Goal: Task Accomplishment & Management: Manage account settings

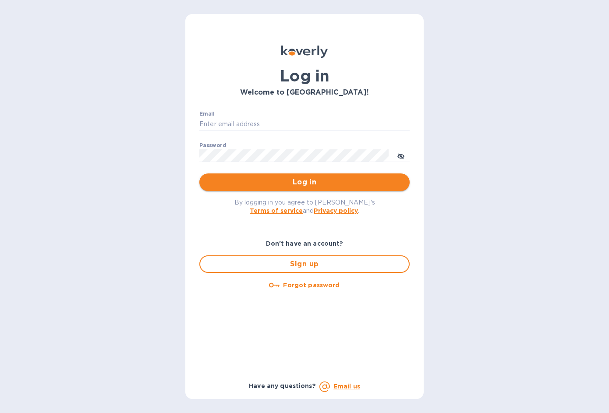
type input "[EMAIL_ADDRESS][DOMAIN_NAME]"
click at [286, 184] on span "Log in" at bounding box center [304, 182] width 196 height 11
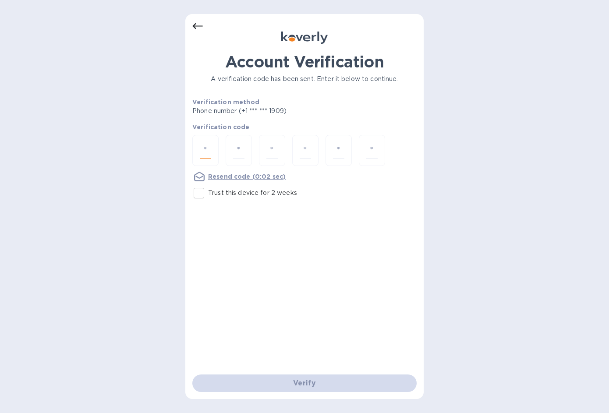
click at [211, 147] on input "number" at bounding box center [205, 150] width 11 height 16
type input "9"
type input "6"
type input "2"
type input "7"
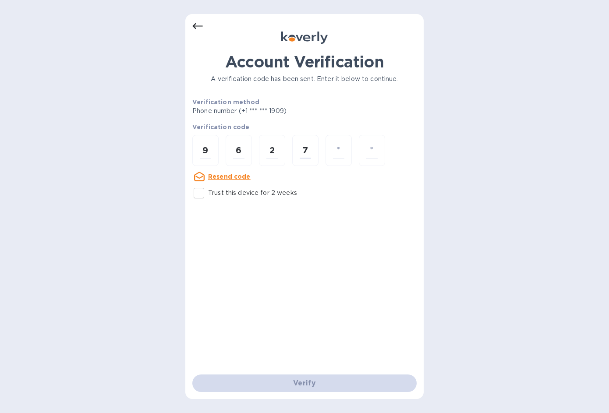
type input "8"
type input "3"
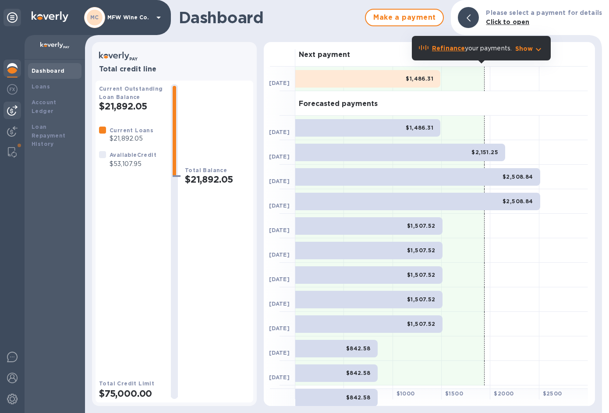
click at [12, 110] on img at bounding box center [12, 110] width 11 height 11
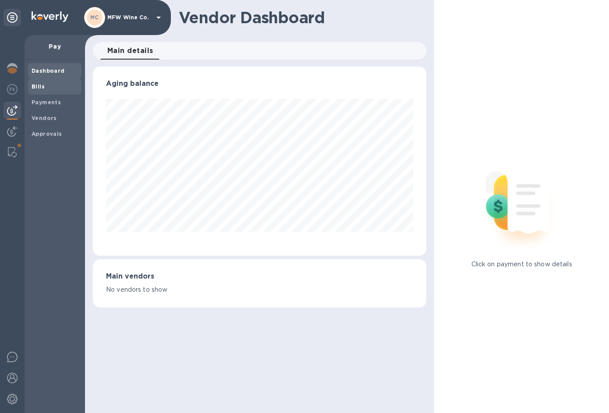
scroll to position [189, 333]
click at [41, 89] on b "Bills" at bounding box center [38, 86] width 13 height 7
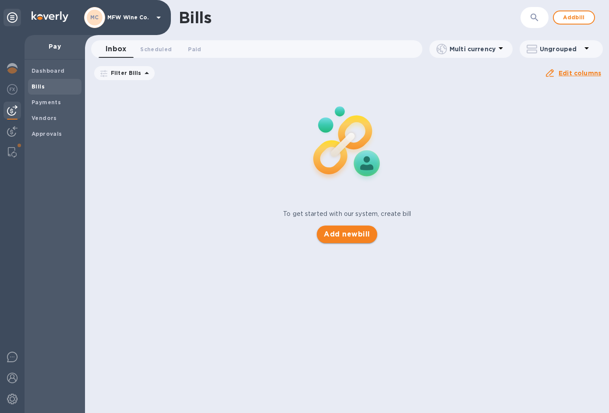
click at [351, 236] on span "Add new bill" at bounding box center [347, 234] width 46 height 11
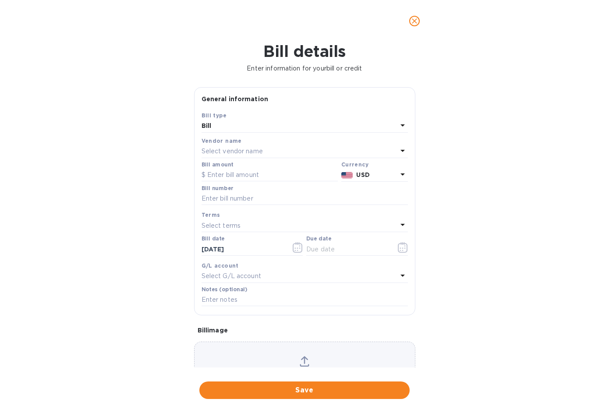
click at [233, 152] on p "Select vendor name" at bounding box center [232, 151] width 61 height 9
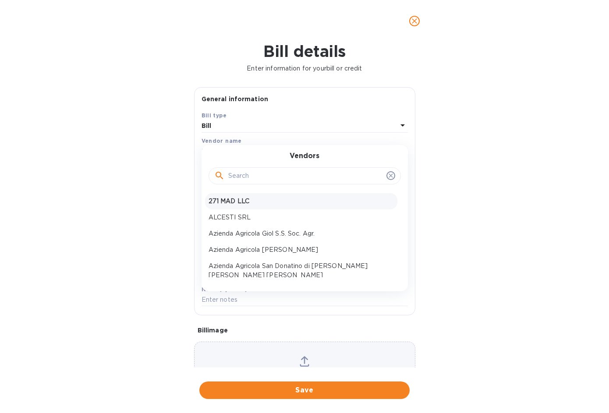
click at [233, 199] on p "271 MAD LLC" at bounding box center [301, 201] width 185 height 9
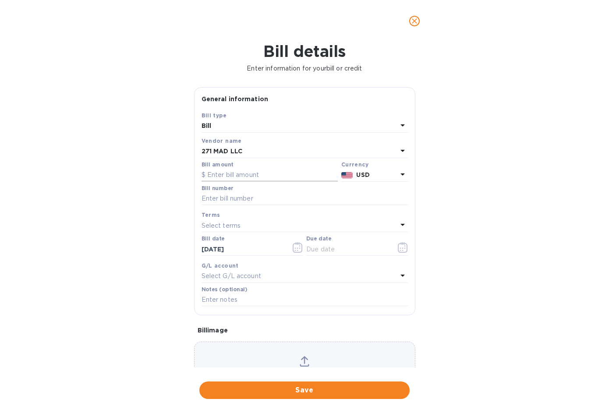
click at [226, 174] on input "text" at bounding box center [270, 175] width 136 height 13
type input "2,907"
click at [293, 202] on input "text" at bounding box center [305, 198] width 206 height 13
type input "10-1"
click at [398, 247] on icon "button" at bounding box center [403, 247] width 10 height 11
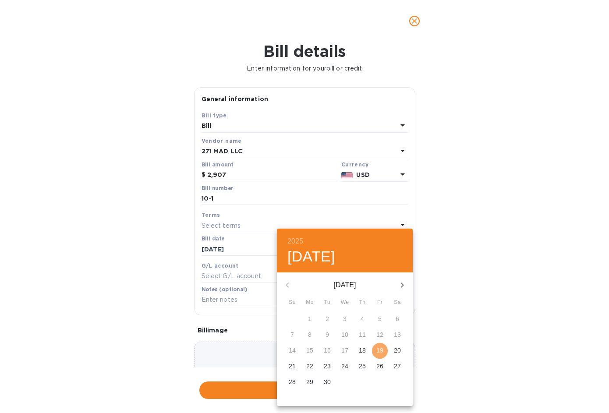
click at [380, 351] on p "19" at bounding box center [379, 350] width 7 height 9
type input "09/19/2025"
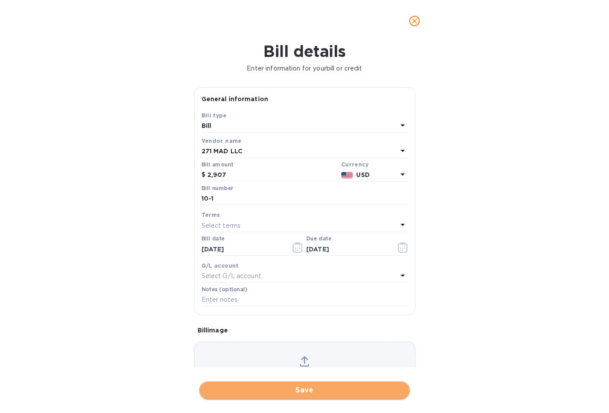
click at [313, 390] on span "Save" at bounding box center [304, 390] width 196 height 11
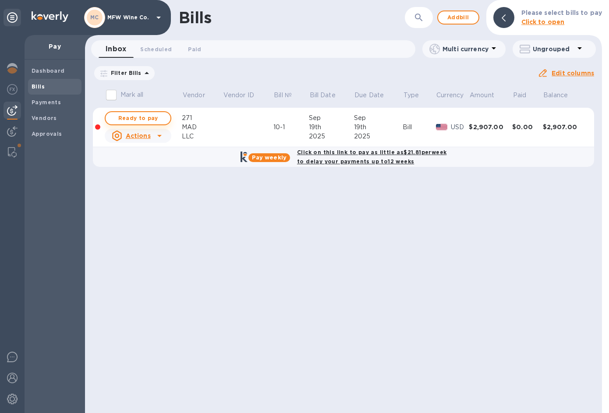
click at [138, 116] on span "Ready to pay" at bounding box center [138, 118] width 51 height 11
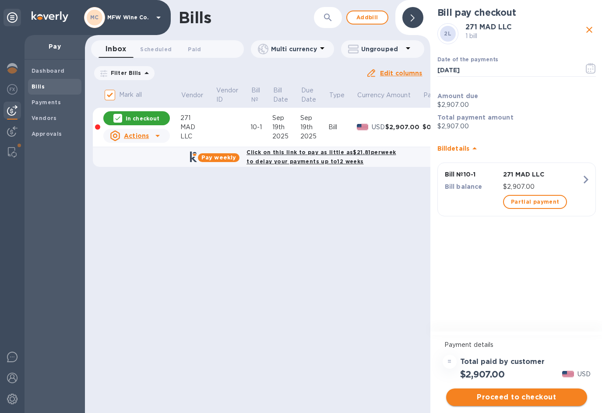
click at [495, 395] on span "Proceed to checkout" at bounding box center [516, 397] width 127 height 11
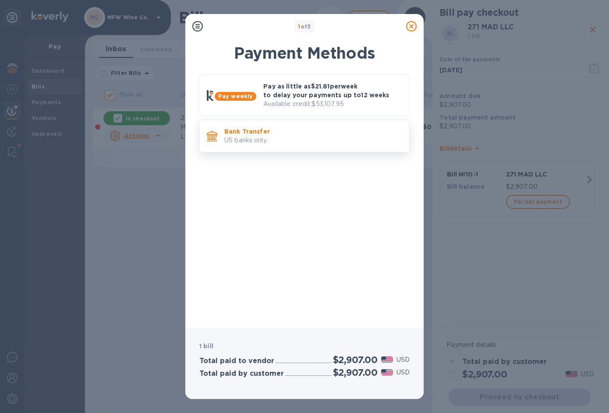
click at [249, 138] on p "US banks only." at bounding box center [313, 140] width 178 height 9
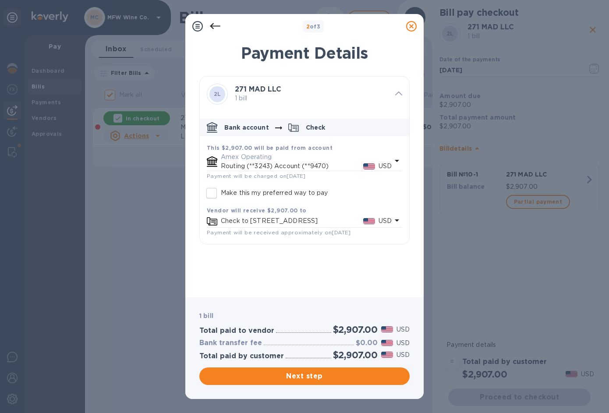
click at [239, 158] on p "Amex Operating" at bounding box center [306, 156] width 171 height 9
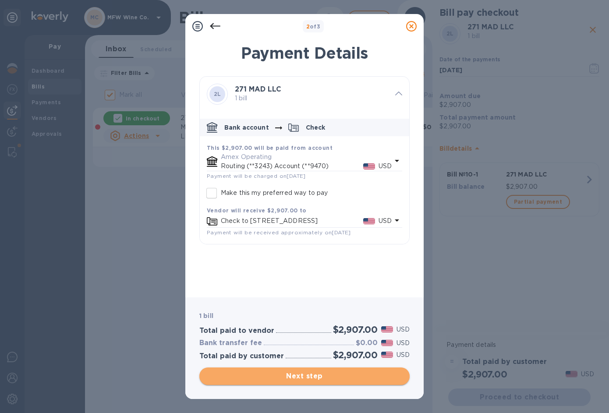
click at [280, 377] on span "Next step" at bounding box center [304, 376] width 196 height 11
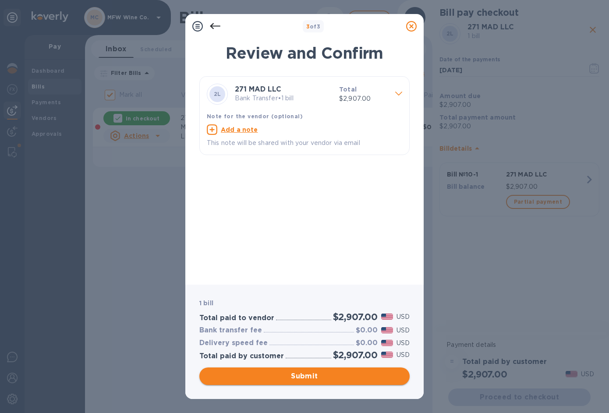
click at [297, 377] on span "Submit" at bounding box center [304, 376] width 196 height 11
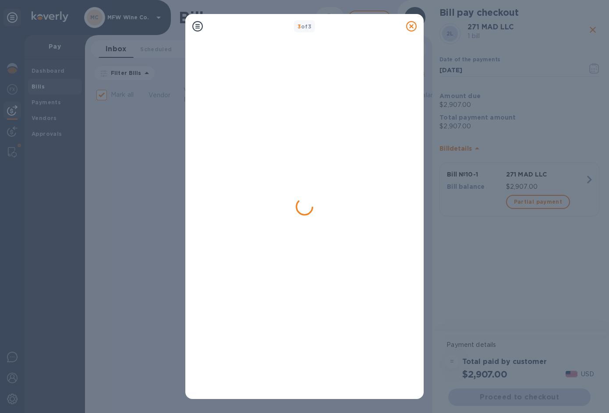
checkbox input "false"
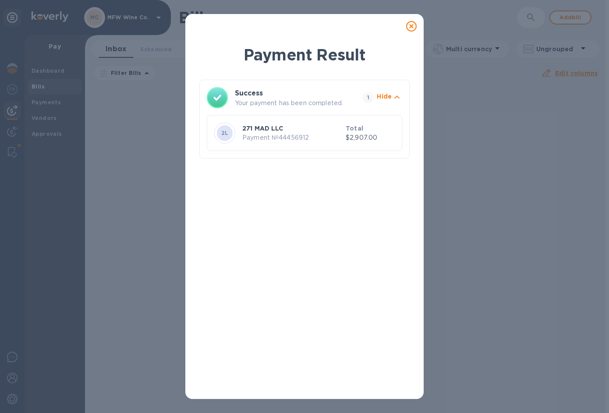
click at [409, 23] on icon at bounding box center [411, 26] width 11 height 11
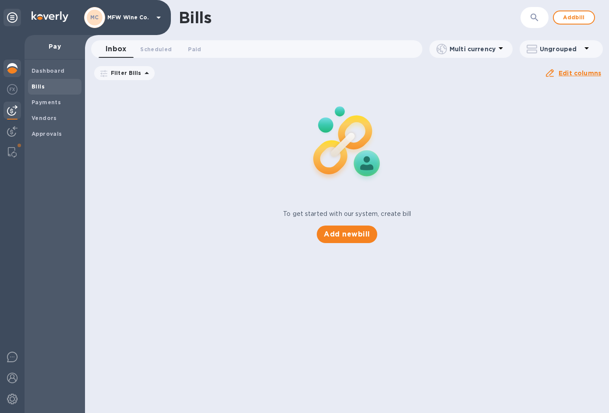
click at [18, 71] on div at bounding box center [13, 69] width 18 height 19
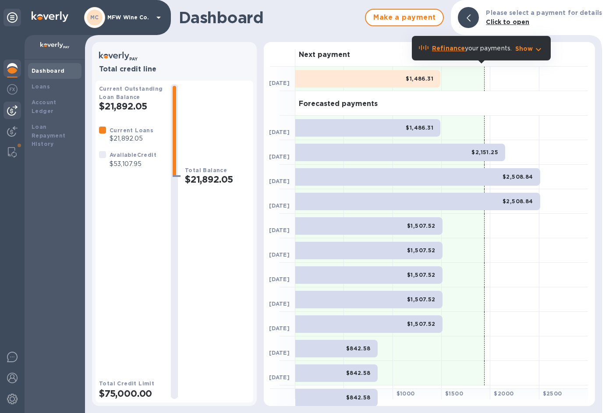
click at [13, 112] on img at bounding box center [12, 110] width 11 height 11
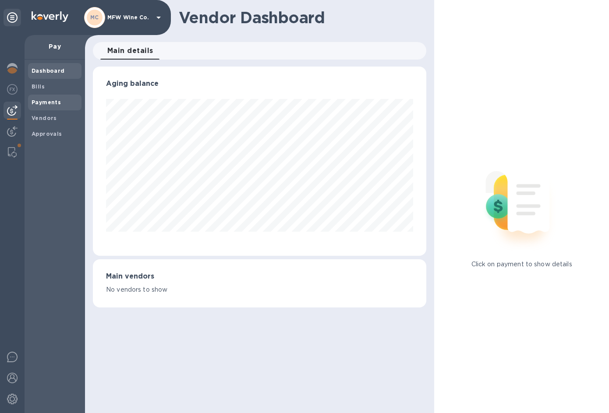
scroll to position [189, 333]
click at [38, 88] on b "Bills" at bounding box center [38, 86] width 13 height 7
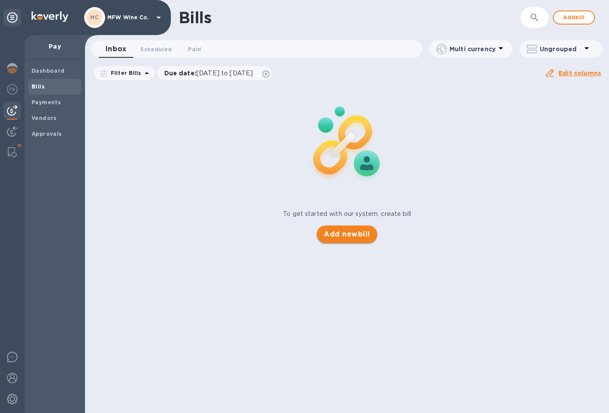
click at [342, 233] on span "Add new bill" at bounding box center [347, 234] width 46 height 11
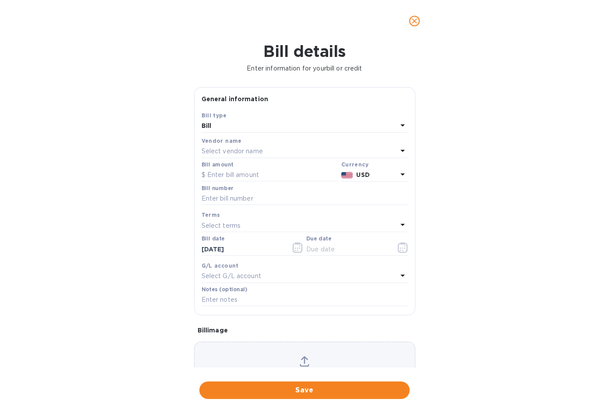
click at [230, 152] on p "Select vendor name" at bounding box center [232, 151] width 61 height 9
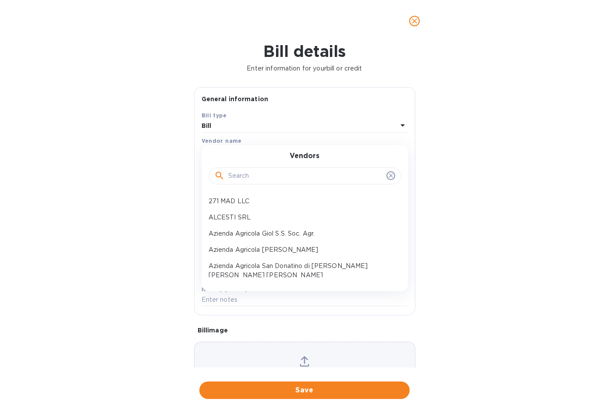
click at [243, 179] on input "text" at bounding box center [305, 176] width 155 height 13
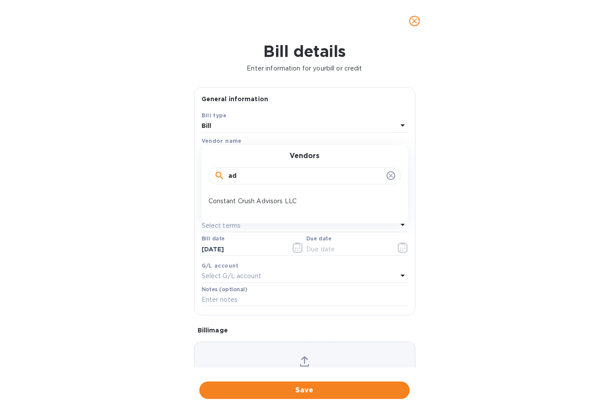
type input "a"
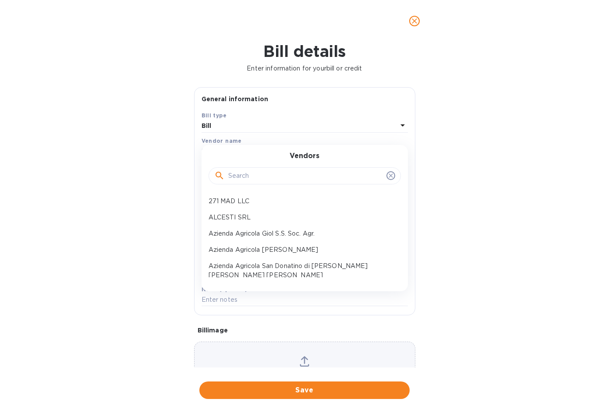
click at [414, 19] on icon "close" at bounding box center [414, 21] width 9 height 9
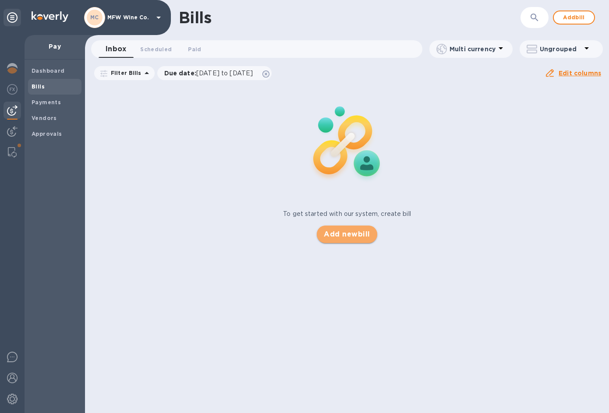
click at [345, 237] on span "Add new bill" at bounding box center [347, 234] width 46 height 11
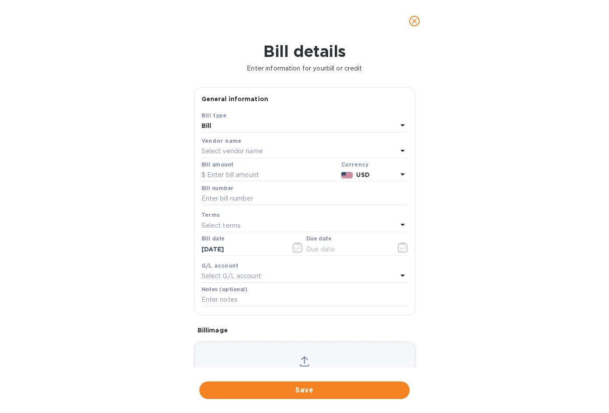
click at [213, 150] on p "Select vendor name" at bounding box center [232, 151] width 61 height 9
click at [419, 21] on span "close" at bounding box center [414, 21] width 11 height 11
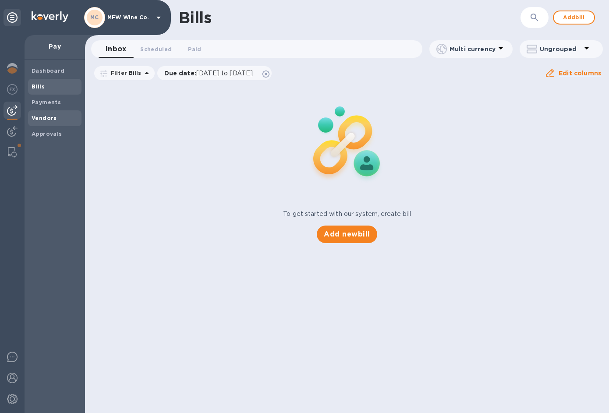
click at [35, 117] on b "Vendors" at bounding box center [44, 118] width 25 height 7
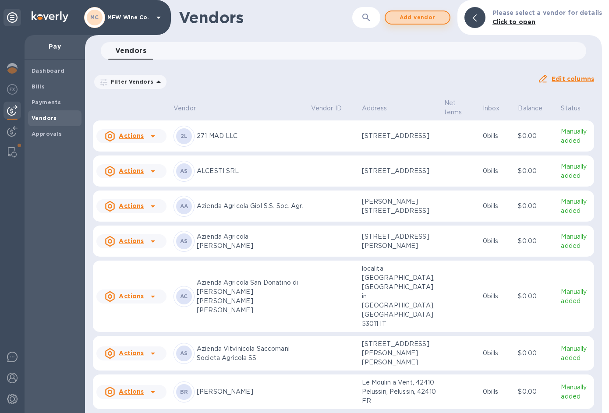
click at [413, 20] on span "Add vendor" at bounding box center [417, 17] width 50 height 11
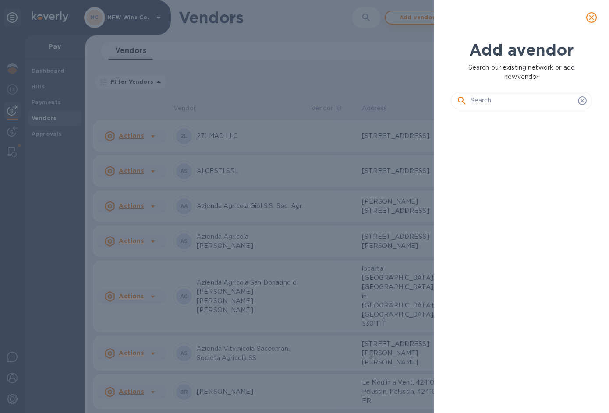
scroll to position [267, 145]
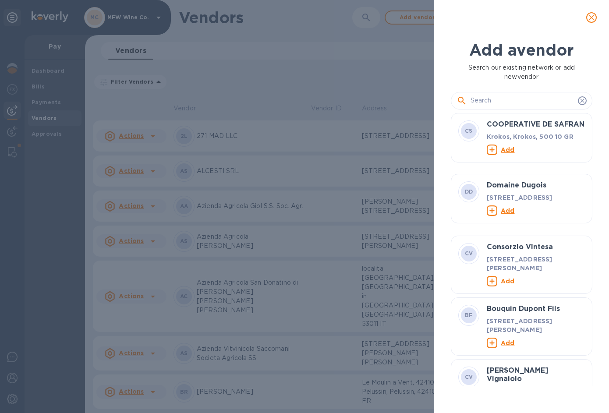
click at [497, 105] on input "text" at bounding box center [522, 100] width 104 height 13
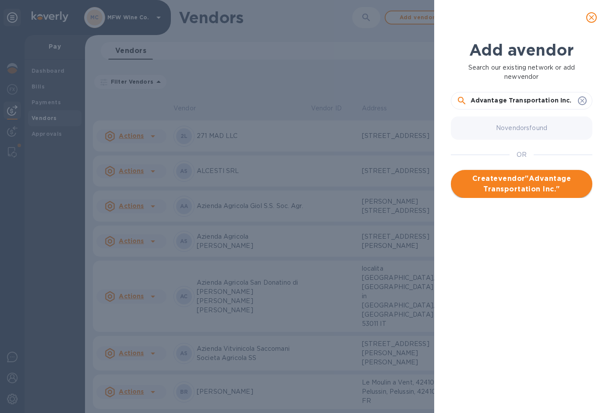
type input "Advantage Transportation Inc."
click at [502, 187] on span "Create vendor " Advantage Transportation Inc. "" at bounding box center [521, 183] width 127 height 21
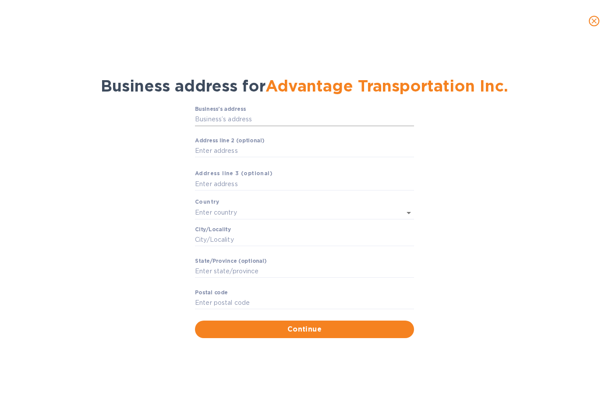
click at [235, 119] on input "Business’s аddress" at bounding box center [304, 119] width 219 height 13
type input "4524 West 1980 South"
type input "United States"
type input "Salt Lake City"
type input "UT"
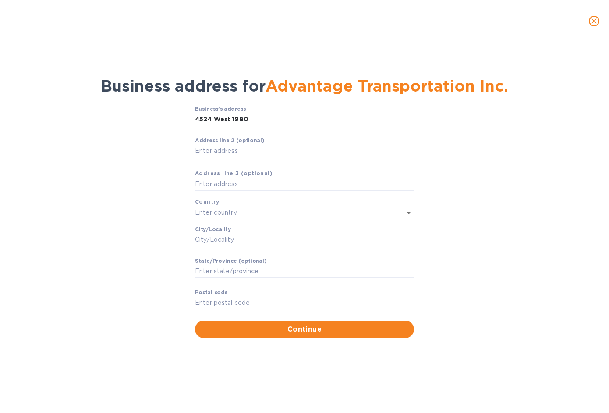
type input "84104"
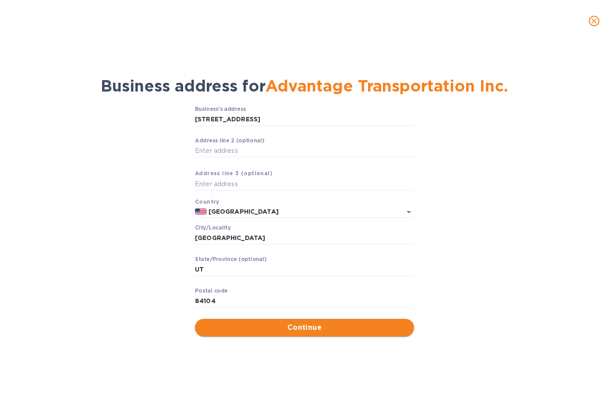
click at [296, 327] on span "Continue" at bounding box center [304, 327] width 205 height 11
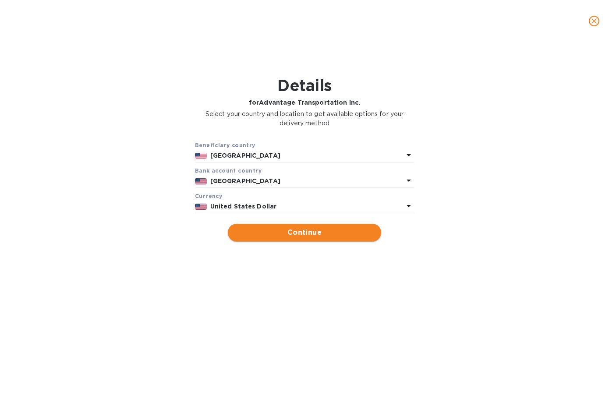
click at [296, 232] on span "Continue" at bounding box center [304, 232] width 139 height 11
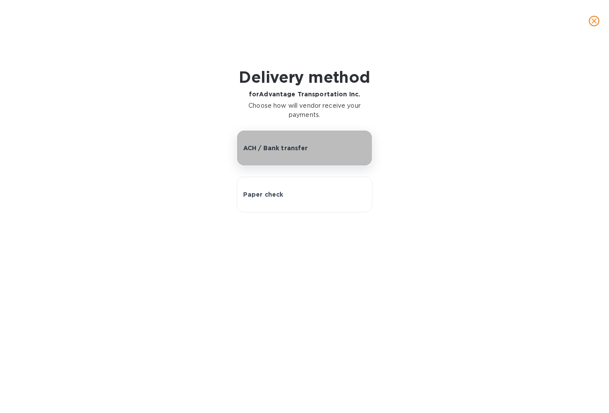
click at [257, 144] on p "ACH / Bank transfer" at bounding box center [275, 148] width 65 height 9
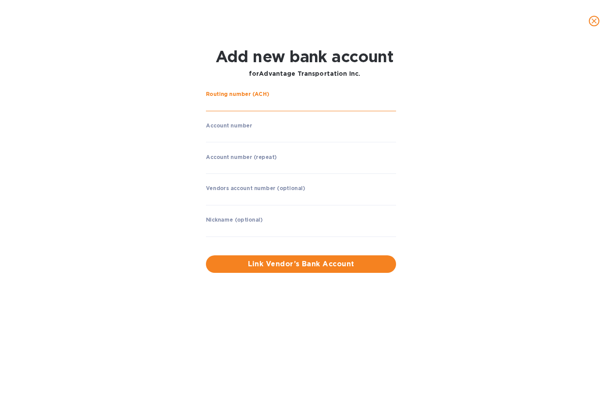
click at [242, 103] on input "string" at bounding box center [301, 104] width 190 height 13
click at [226, 109] on input "string" at bounding box center [301, 104] width 190 height 13
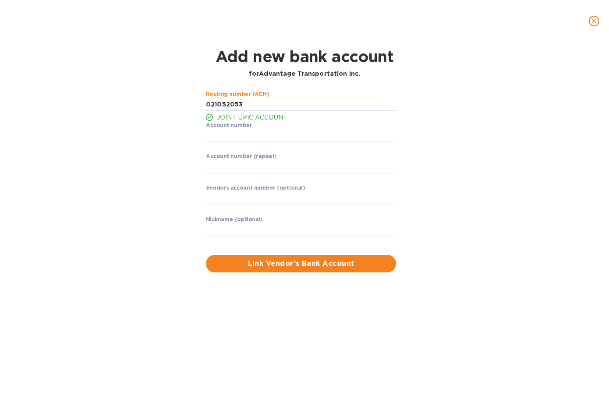
type input "021052053"
click at [293, 142] on div "Account number ​" at bounding box center [301, 138] width 190 height 32
click at [291, 134] on input "string" at bounding box center [301, 135] width 190 height 13
type input "93564999"
click at [450, 143] on div "Routing number (ACH) JOINT UPIC ACCOUNT Account number ​ Account number (repeat…" at bounding box center [304, 182] width 391 height 192
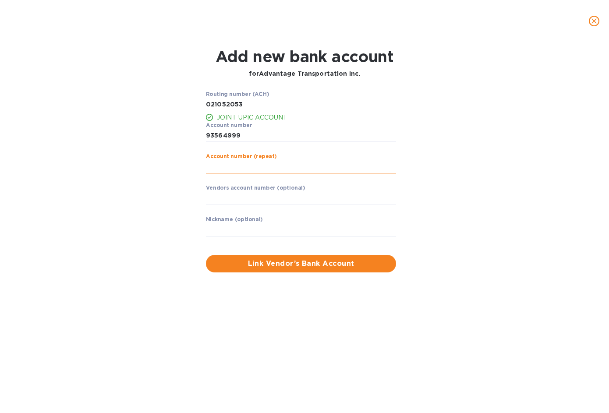
click at [246, 167] on input "string" at bounding box center [301, 166] width 190 height 13
type input "93564999"
click at [242, 230] on input "text" at bounding box center [301, 229] width 190 height 13
click at [149, 259] on div "Routing number (ACH) JOINT UPIC ACCOUNT Account number ​ Account number (repeat…" at bounding box center [304, 182] width 391 height 192
click at [222, 228] on input "text" at bounding box center [301, 229] width 190 height 13
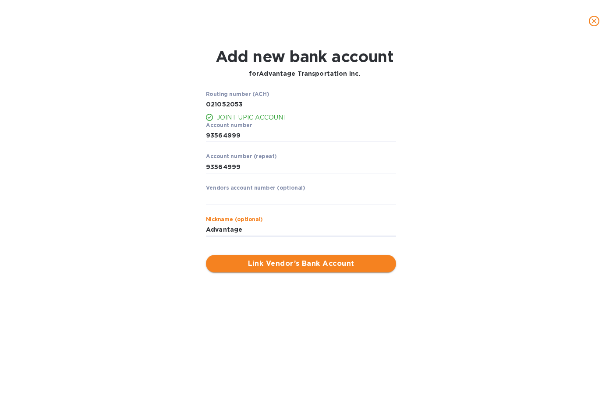
type input "Advantage"
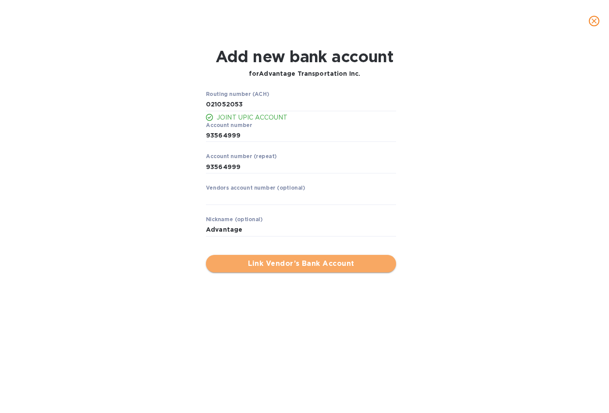
click at [247, 261] on span "Link Vendor’s Bank Account" at bounding box center [301, 263] width 176 height 11
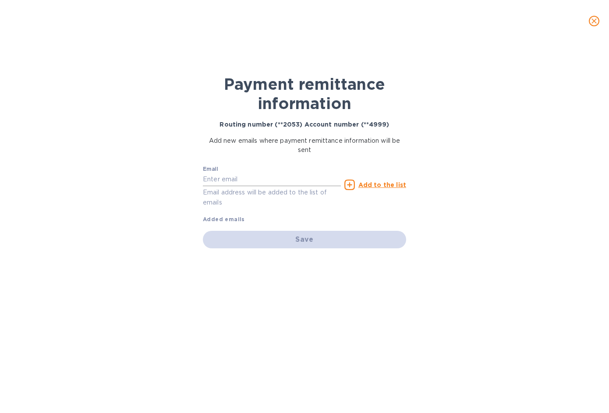
click at [233, 178] on input "text" at bounding box center [272, 179] width 138 height 13
paste input "karen@advantagetran.com"
type input "karen@advantagetran.com"
click at [382, 212] on div "Email karen@advantagetran.com Email address will be added to the list of emails…" at bounding box center [304, 193] width 203 height 62
click at [387, 182] on u "Add to the list" at bounding box center [382, 184] width 48 height 7
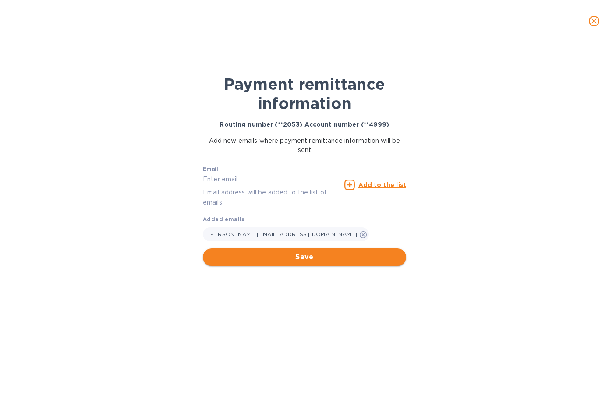
click at [301, 255] on span "Save" at bounding box center [304, 257] width 189 height 11
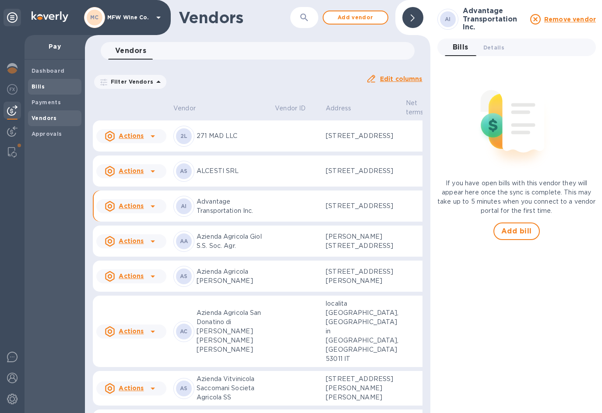
click at [37, 87] on b "Bills" at bounding box center [38, 86] width 13 height 7
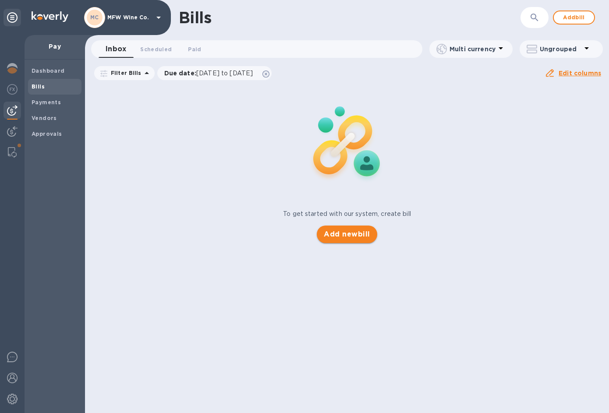
click at [337, 233] on span "Add new bill" at bounding box center [347, 234] width 46 height 11
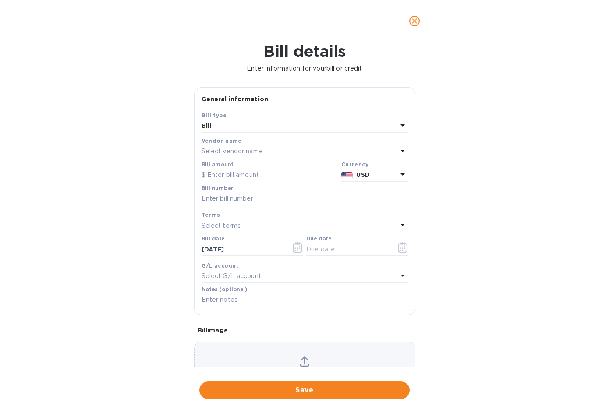
click at [230, 152] on p "Select vendor name" at bounding box center [232, 151] width 61 height 9
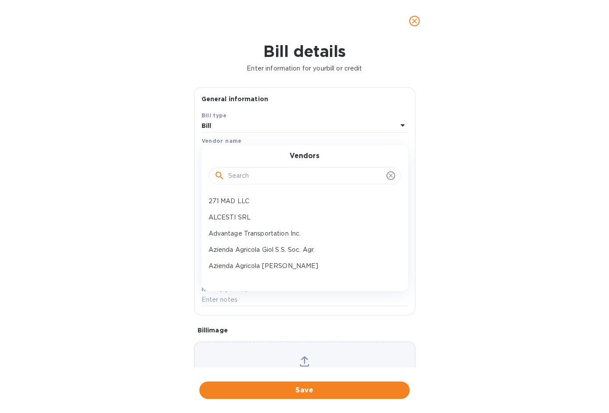
click at [241, 173] on input "text" at bounding box center [305, 176] width 155 height 13
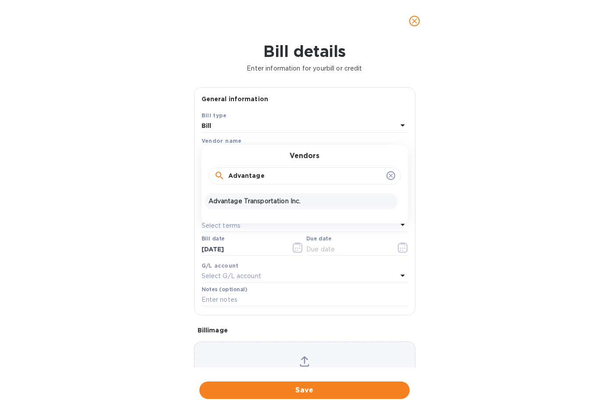
type input "Advantage"
click at [255, 200] on p "Advantage Transportation Inc." at bounding box center [301, 201] width 185 height 9
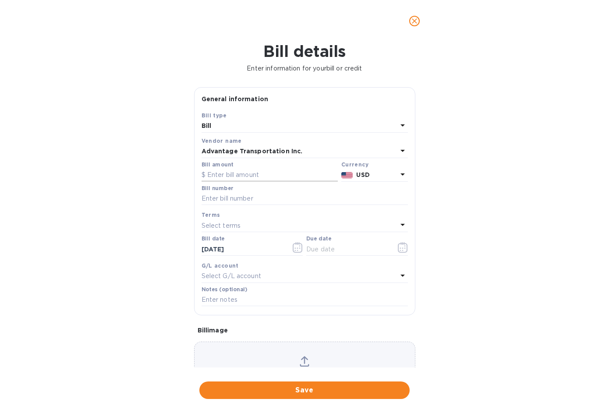
click at [248, 175] on input "text" at bounding box center [270, 175] width 136 height 13
type input "1,019.78"
click at [302, 197] on input "text" at bounding box center [305, 198] width 206 height 13
paste input "PB701463"
type input "PB701463"
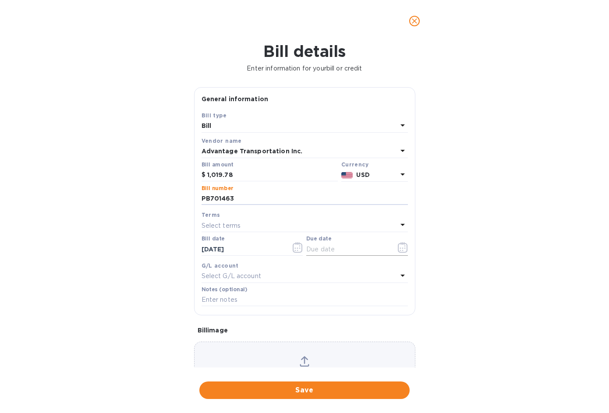
click at [403, 248] on icon "button" at bounding box center [403, 247] width 10 height 11
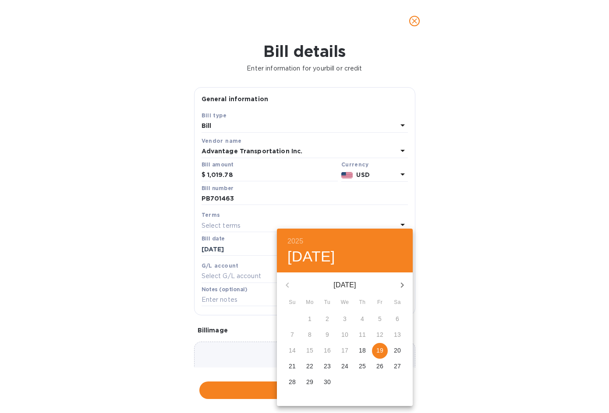
click at [379, 350] on p "19" at bounding box center [379, 350] width 7 height 9
type input "09/19/2025"
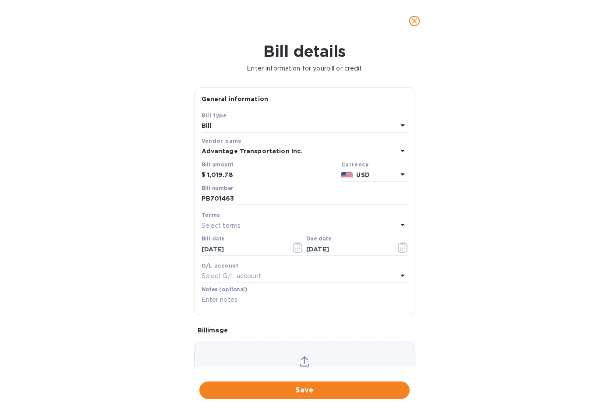
click at [244, 279] on p "Select G/L account" at bounding box center [232, 276] width 60 height 9
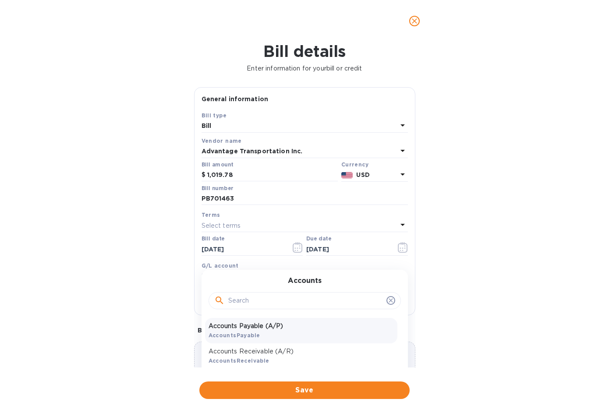
click at [242, 332] on div "Accounts Payable (A/P) AccountsPayable" at bounding box center [301, 330] width 192 height 25
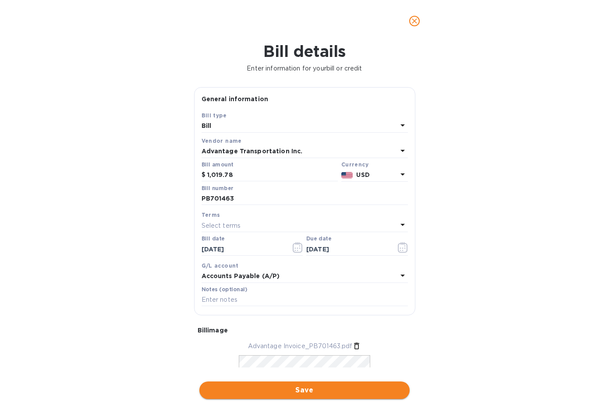
click at [316, 392] on span "Save" at bounding box center [304, 390] width 196 height 11
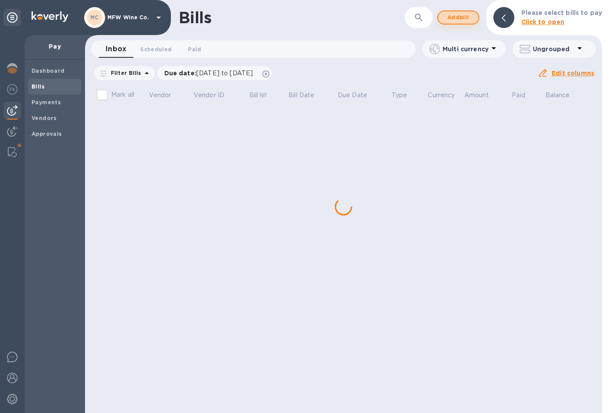
click at [462, 16] on span "Add bill" at bounding box center [458, 17] width 26 height 11
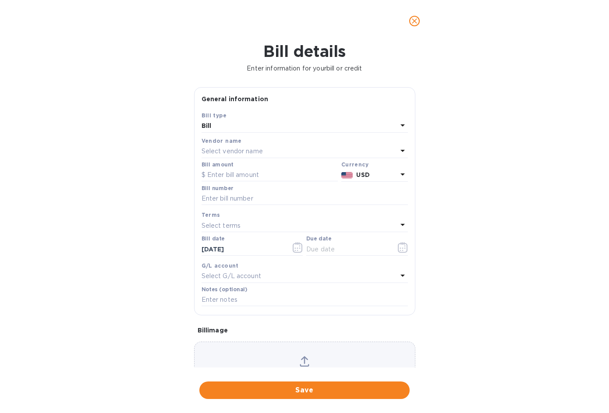
click at [227, 152] on p "Select vendor name" at bounding box center [232, 151] width 61 height 9
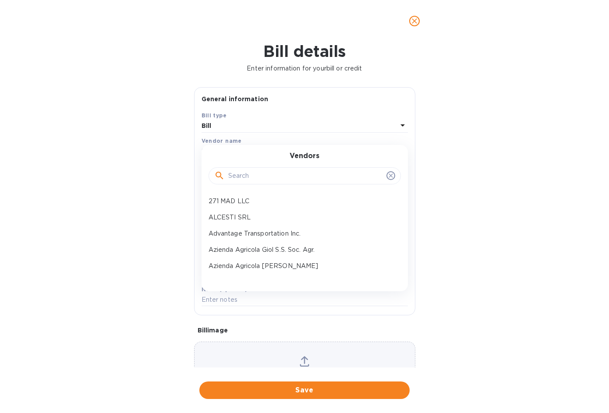
click at [242, 174] on input "text" at bounding box center [305, 176] width 155 height 13
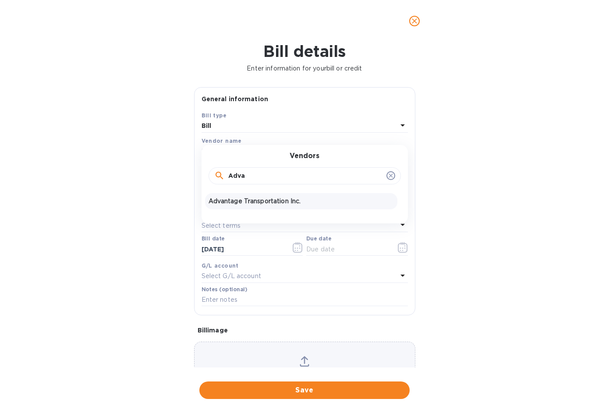
type input "Adva"
click at [244, 200] on p "Advantage Transportation Inc." at bounding box center [301, 201] width 185 height 9
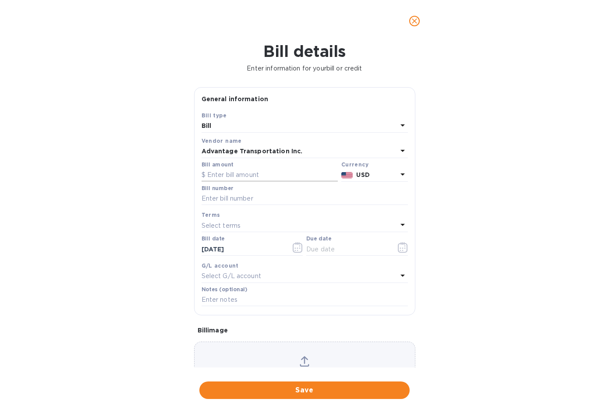
click at [240, 177] on input "text" at bounding box center [270, 175] width 136 height 13
type input "494.89"
click at [321, 197] on input "text" at bounding box center [305, 198] width 206 height 13
paste input "PB703333"
type input "PB703333"
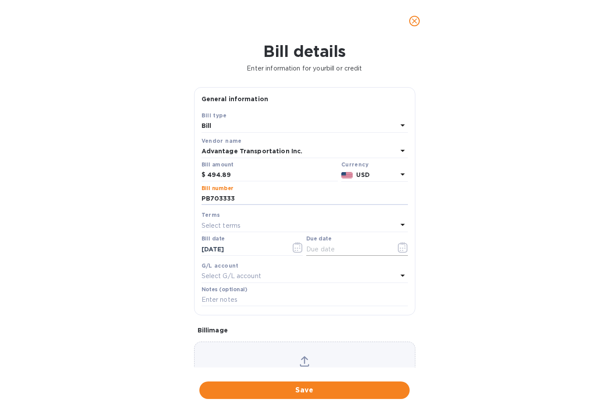
click at [400, 252] on icon "button" at bounding box center [403, 247] width 10 height 11
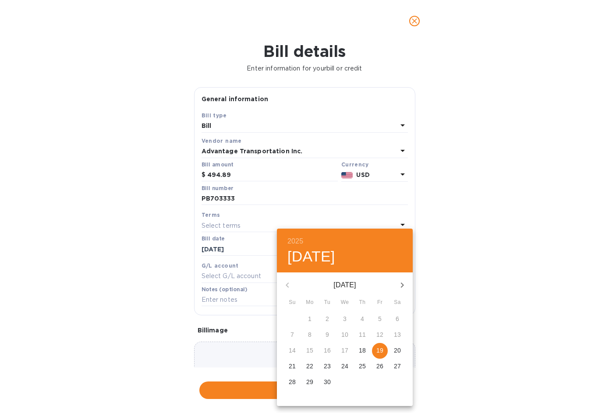
click at [378, 351] on p "19" at bounding box center [379, 350] width 7 height 9
type input "09/19/2025"
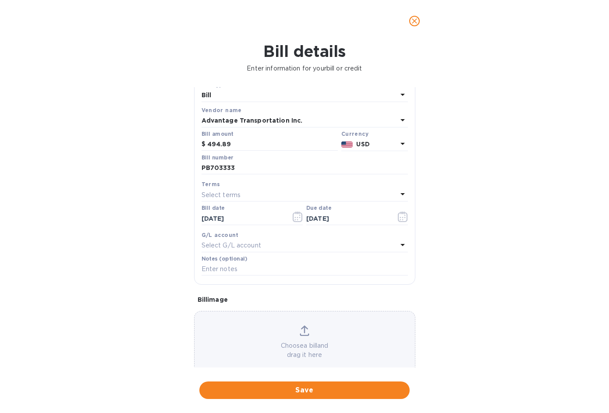
scroll to position [40, 0]
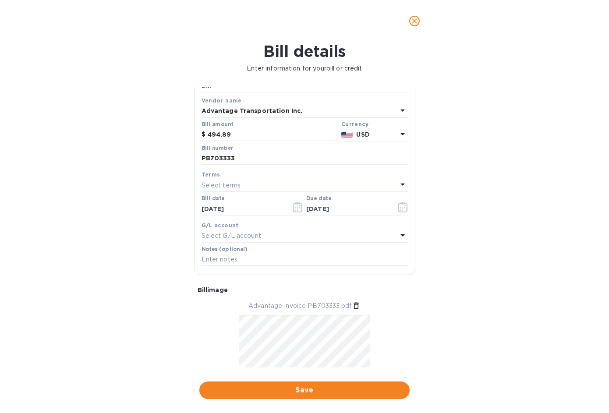
click at [244, 237] on p "Select G/L account" at bounding box center [232, 235] width 60 height 9
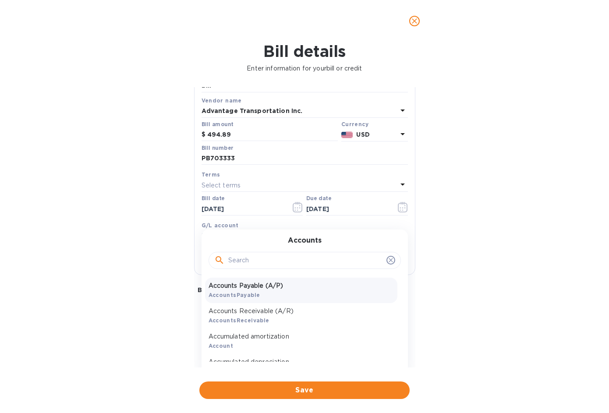
click at [257, 288] on p "Accounts Payable (A/P)" at bounding box center [301, 285] width 185 height 9
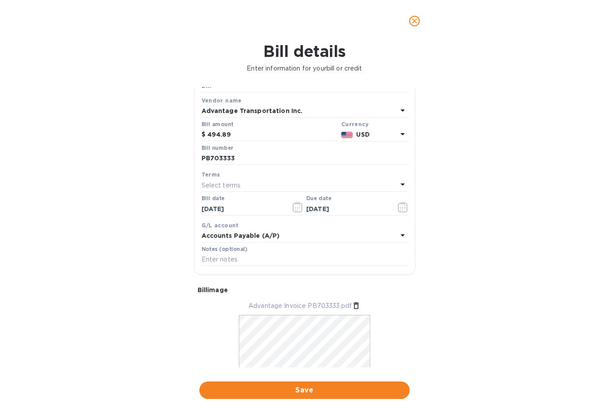
click at [502, 248] on div "Bill details Enter information for your bill or credit General information Save…" at bounding box center [304, 227] width 609 height 371
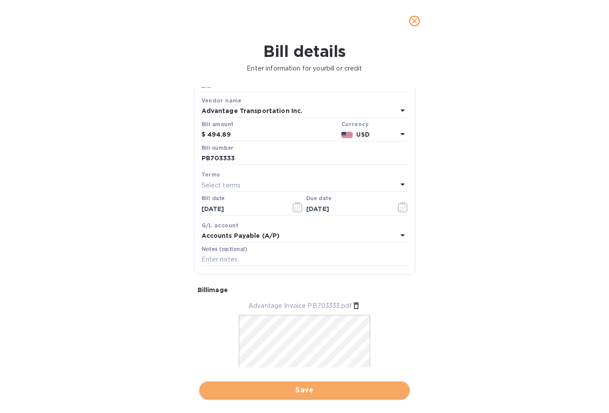
click at [305, 387] on span "Save" at bounding box center [304, 390] width 196 height 11
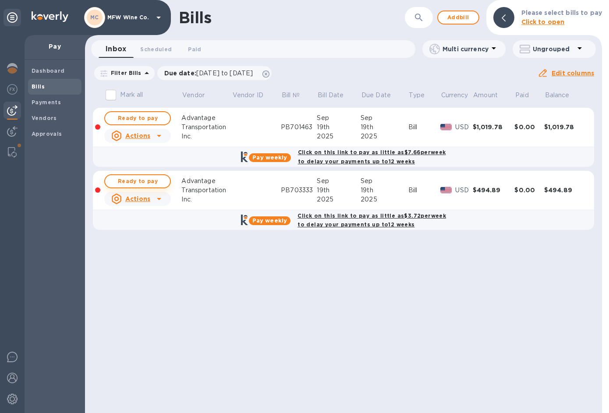
click at [138, 183] on span "Ready to pay" at bounding box center [137, 181] width 51 height 11
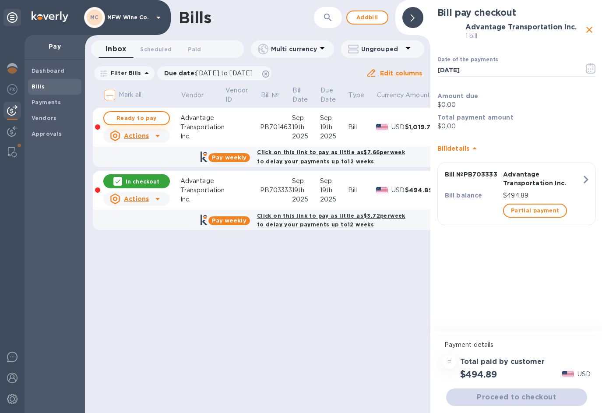
click at [133, 115] on span "Ready to pay" at bounding box center [136, 118] width 51 height 11
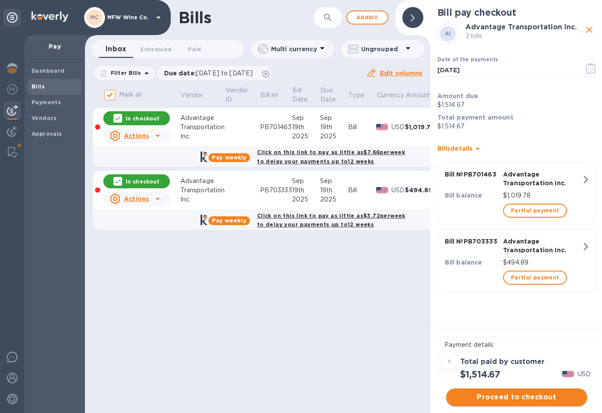
click at [516, 402] on span "Proceed to checkout" at bounding box center [516, 397] width 127 height 11
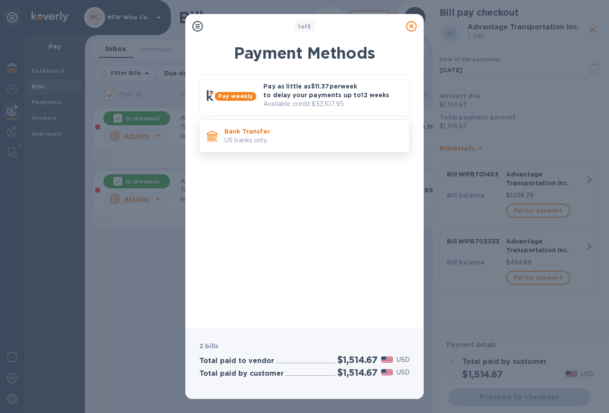
click at [257, 134] on p "Bank Transfer" at bounding box center [313, 131] width 178 height 9
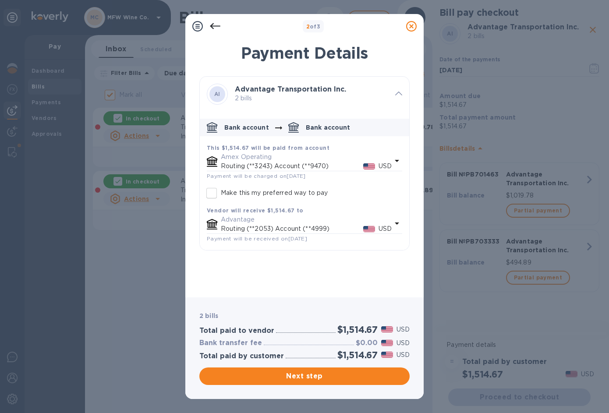
click at [247, 162] on p "Routing (**3243) Account (**9470)" at bounding box center [292, 166] width 142 height 9
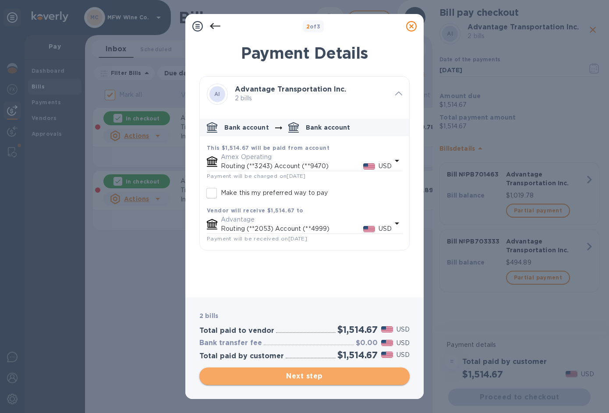
click at [291, 379] on span "Next step" at bounding box center [304, 376] width 196 height 11
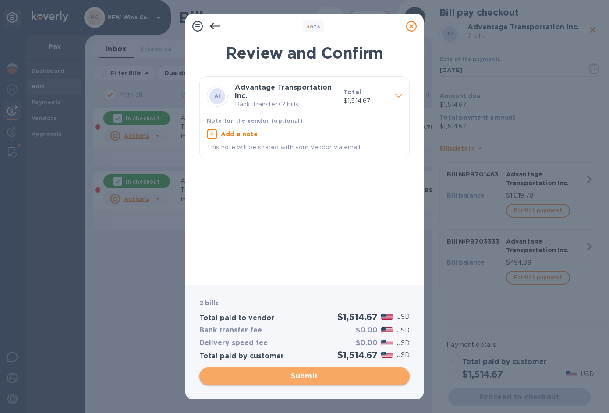
click at [297, 373] on span "Submit" at bounding box center [304, 376] width 196 height 11
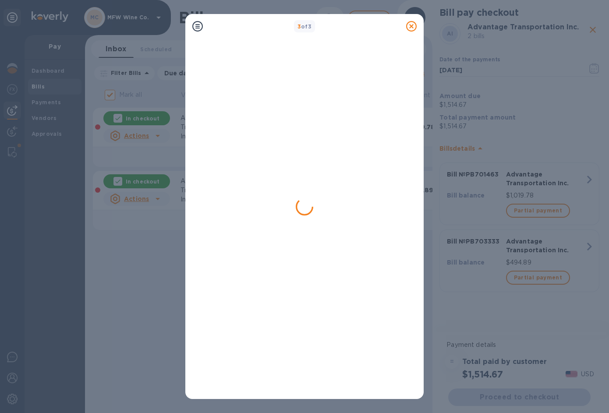
checkbox input "false"
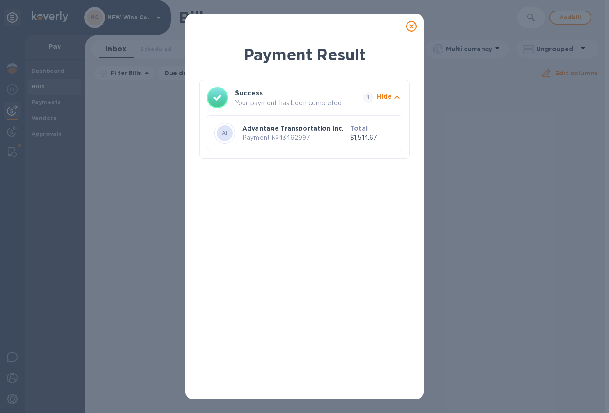
click at [410, 26] on icon at bounding box center [411, 26] width 11 height 11
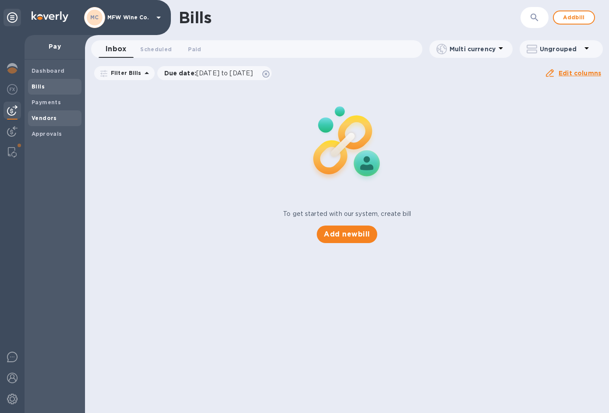
click at [46, 120] on b "Vendors" at bounding box center [44, 118] width 25 height 7
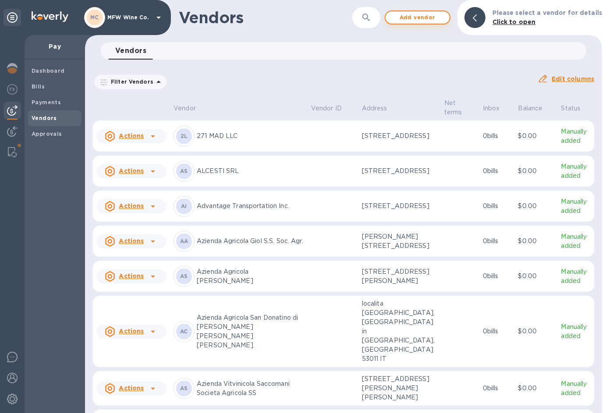
click at [424, 18] on span "Add vendor" at bounding box center [417, 17] width 50 height 11
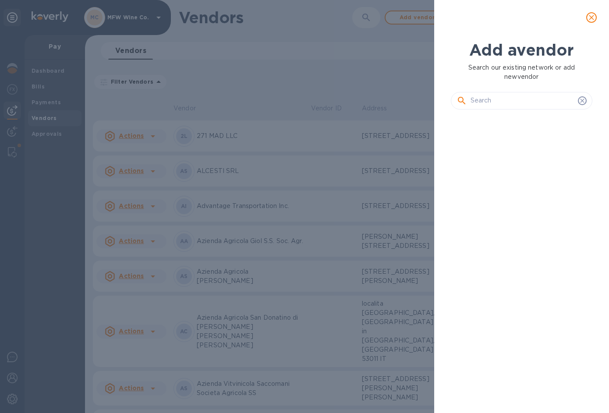
scroll to position [267, 145]
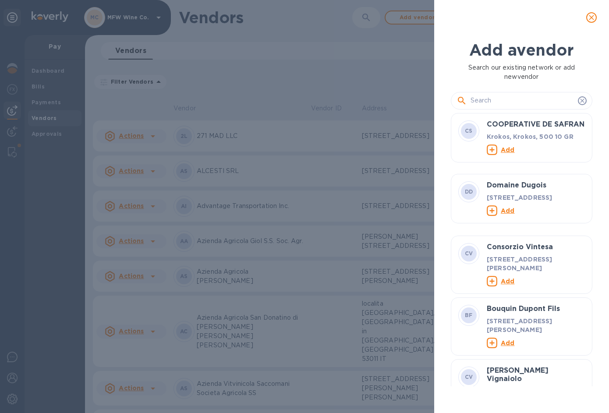
click at [483, 103] on input "text" at bounding box center [522, 100] width 104 height 13
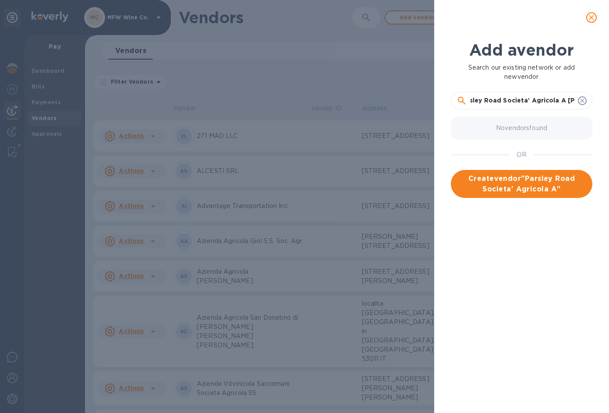
scroll to position [0, 14]
type input "Parsley Road Societa' Agricola A R.L."
click at [513, 180] on span "Create vendor " Parsley Road Societa' Agricola A R.L. "" at bounding box center [521, 189] width 127 height 32
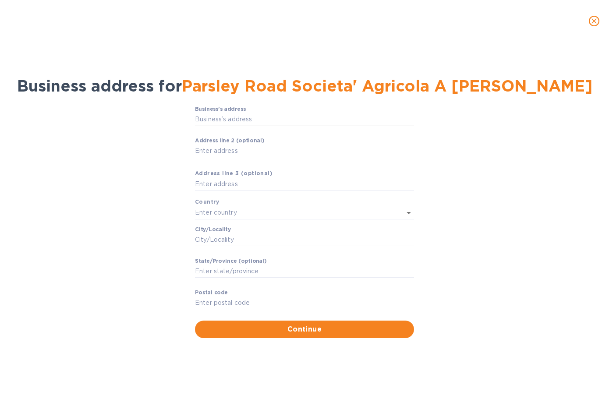
click at [252, 116] on input "Business’s аddress" at bounding box center [304, 119] width 219 height 13
type input "Vocabolo Canonica Vecchia"
type input "Italy"
type input "Umbria"
type input "06059"
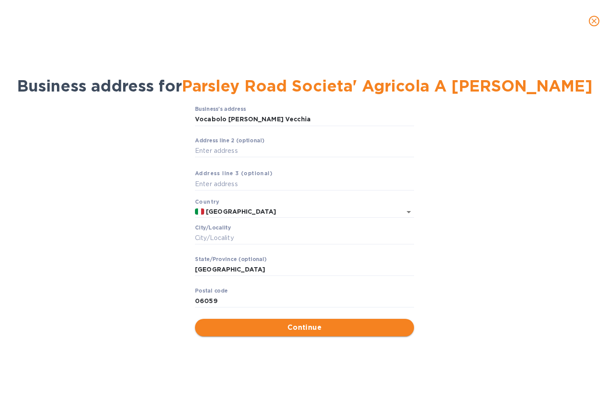
click at [295, 324] on span "Continue" at bounding box center [304, 327] width 205 height 11
click at [222, 238] on input "Сity/Locаlity" at bounding box center [304, 238] width 219 height 13
type input "Todi"
click at [265, 331] on span "Continue" at bounding box center [304, 327] width 205 height 11
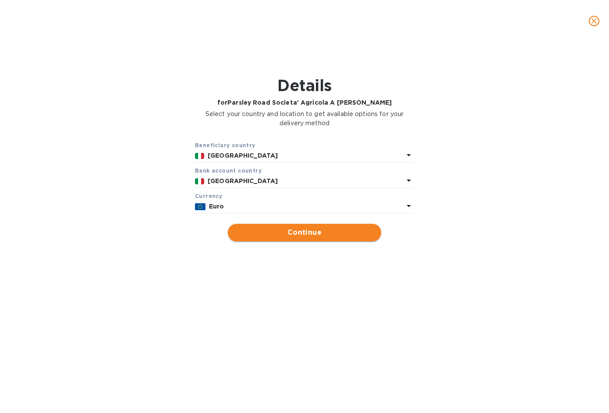
click at [288, 229] on span "Continue" at bounding box center [304, 232] width 139 height 11
type input "Parsley Road Societa' Agricola A R.L."
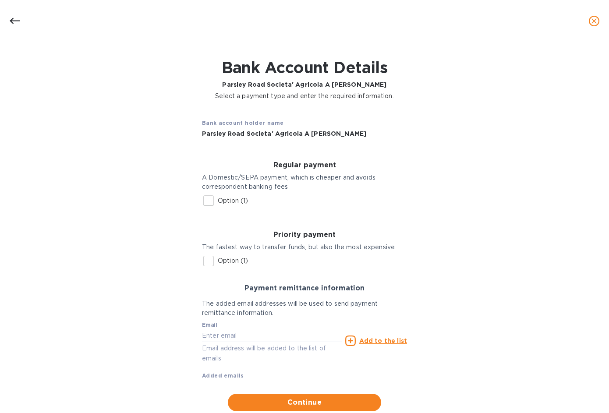
scroll to position [19, 0]
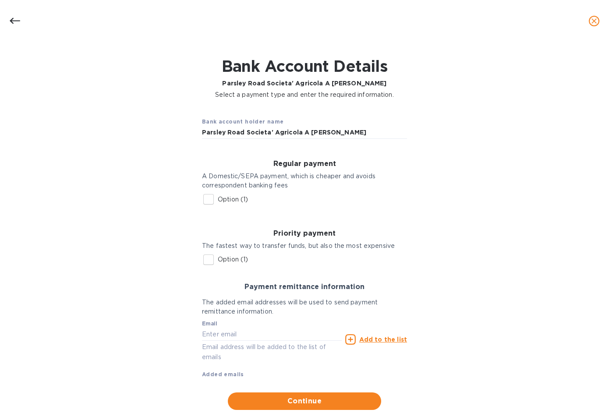
click at [206, 198] on input "Option (1)" at bounding box center [208, 199] width 18 height 18
checkbox input "true"
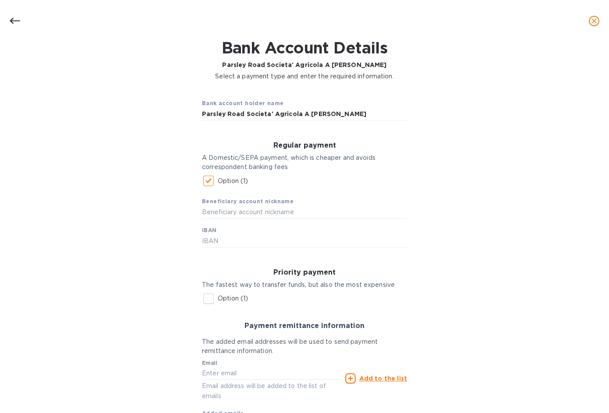
scroll to position [56, 0]
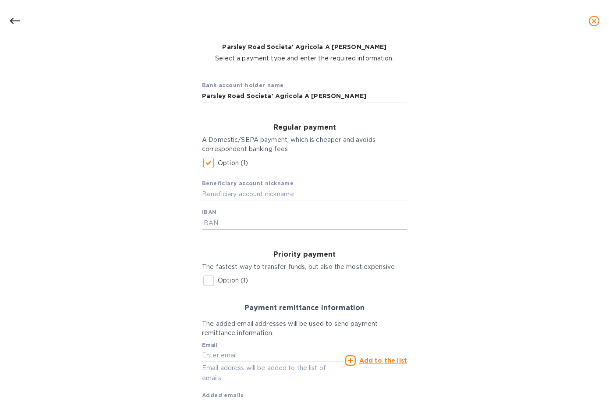
click at [239, 222] on input "text" at bounding box center [304, 223] width 205 height 13
type input "IT63J0304703200000222000043"
click at [496, 281] on div "Bank account holder name Parsley Road Societa' Agricola A R.L. Regular payment …" at bounding box center [304, 252] width 586 height 368
click at [253, 191] on input "text" at bounding box center [304, 194] width 205 height 13
type input "Parsley Road"
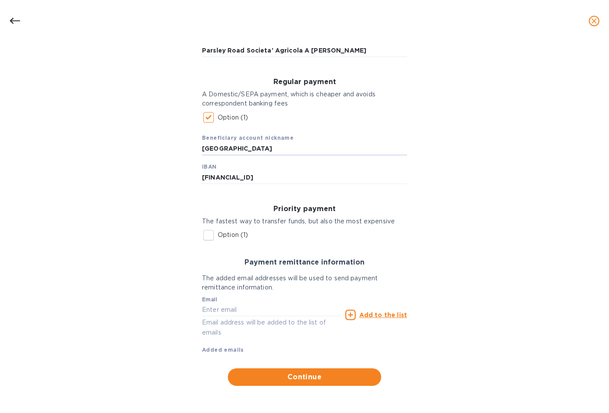
scroll to position [101, 0]
click at [290, 310] on input "text" at bounding box center [272, 310] width 140 height 13
paste input "vittoriomariani20@gmail.com"
type input "vittoriomariani20@gmail.com"
click at [375, 315] on u "Add to the list" at bounding box center [383, 314] width 48 height 7
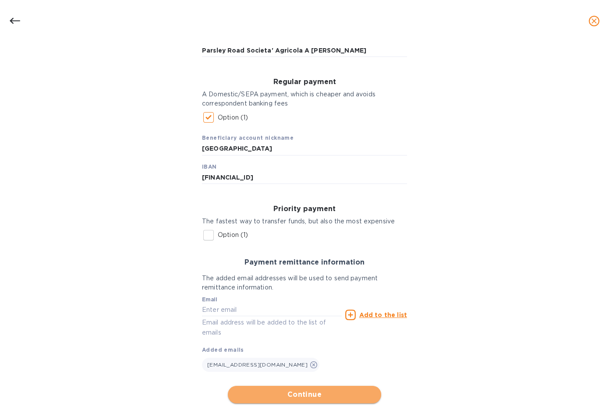
click at [307, 391] on span "Continue" at bounding box center [304, 394] width 139 height 11
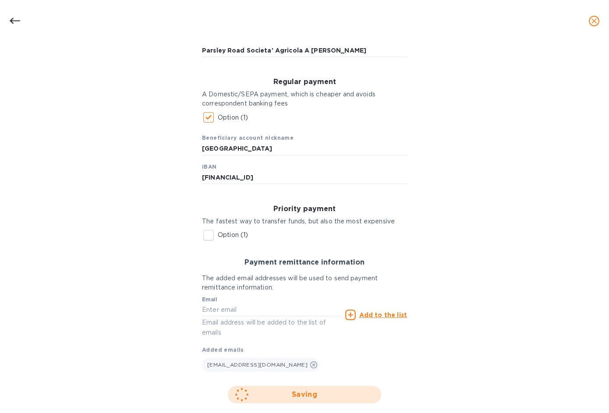
scroll to position [0, 0]
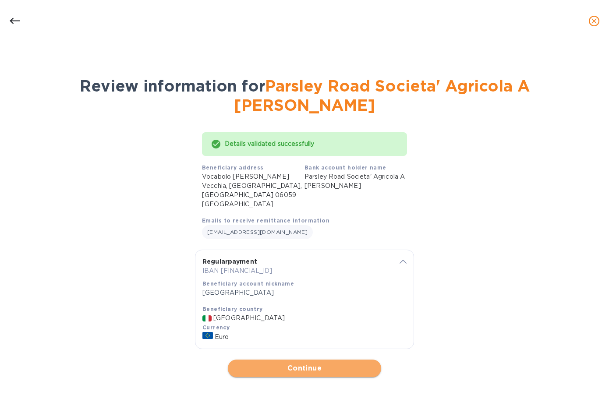
click at [307, 363] on span "Continue" at bounding box center [304, 368] width 139 height 11
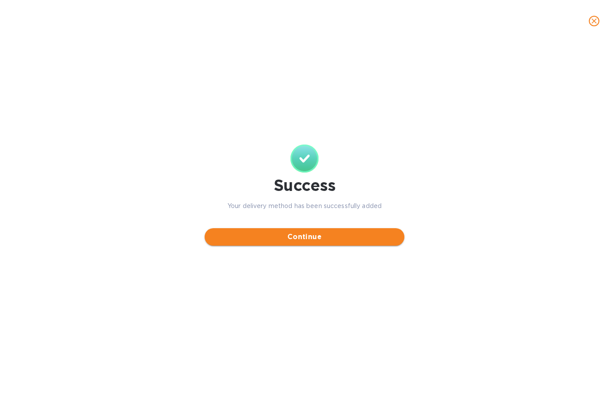
click at [302, 240] on span "Continue" at bounding box center [305, 237] width 186 height 11
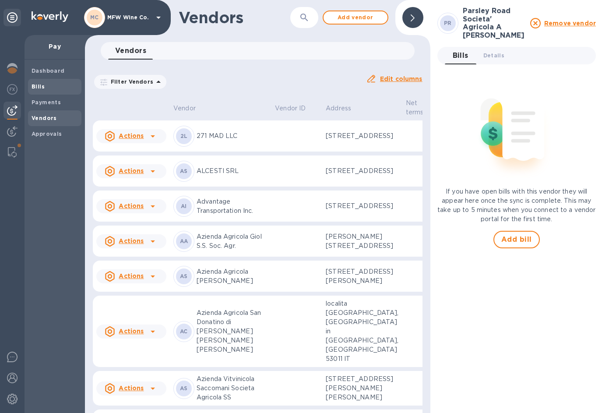
click at [36, 87] on b "Bills" at bounding box center [38, 86] width 13 height 7
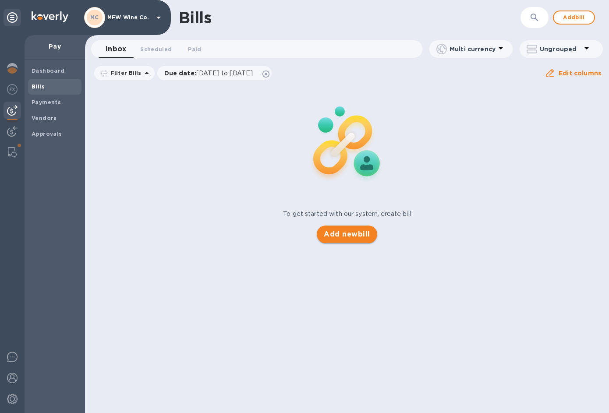
click at [336, 235] on span "Add new bill" at bounding box center [347, 234] width 46 height 11
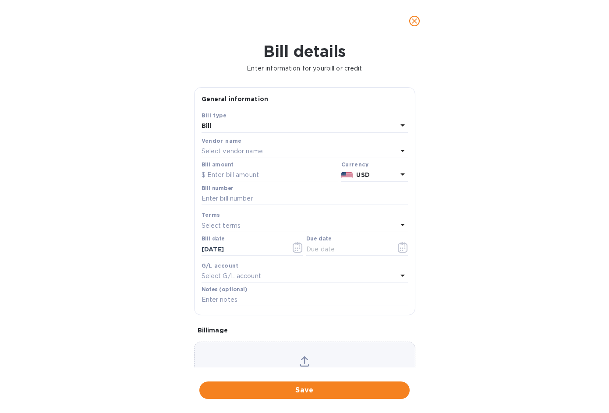
click at [243, 151] on p "Select vendor name" at bounding box center [232, 151] width 61 height 9
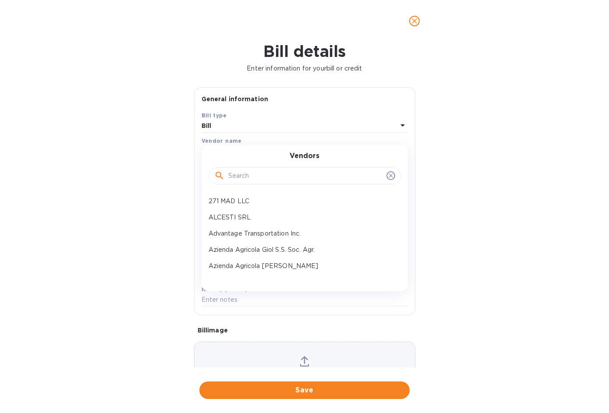
click at [243, 170] on input "text" at bounding box center [305, 176] width 155 height 13
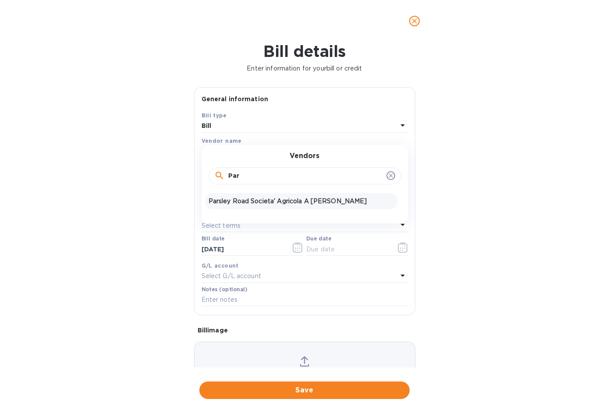
type input "Par"
click at [251, 202] on p "Parsley Road Societa' Agricola A R.L." at bounding box center [301, 201] width 185 height 9
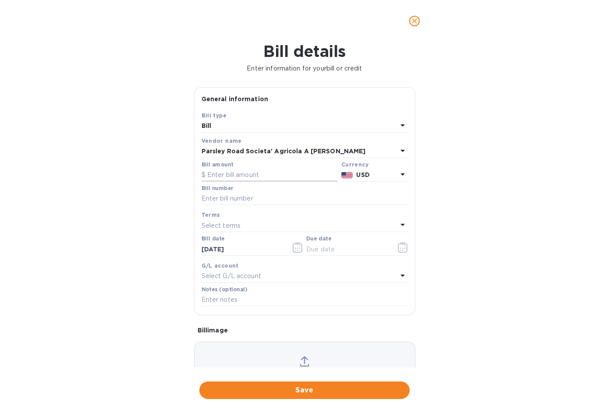
click at [254, 177] on input "text" at bounding box center [270, 175] width 136 height 13
type input "2,966.40"
click at [257, 200] on input "text" at bounding box center [305, 198] width 206 height 13
type input "5"
click at [400, 248] on icon "button" at bounding box center [403, 247] width 10 height 11
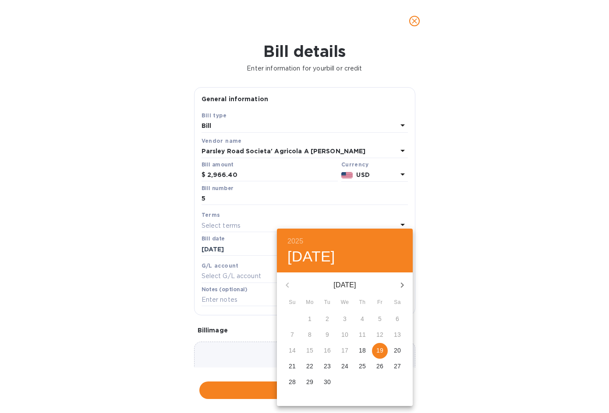
click at [382, 349] on p "19" at bounding box center [379, 350] width 7 height 9
type input "09/19/2025"
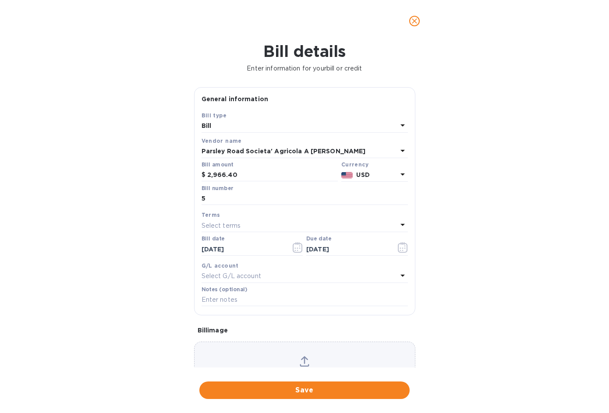
click at [272, 278] on div "Select G/L account" at bounding box center [300, 276] width 196 height 12
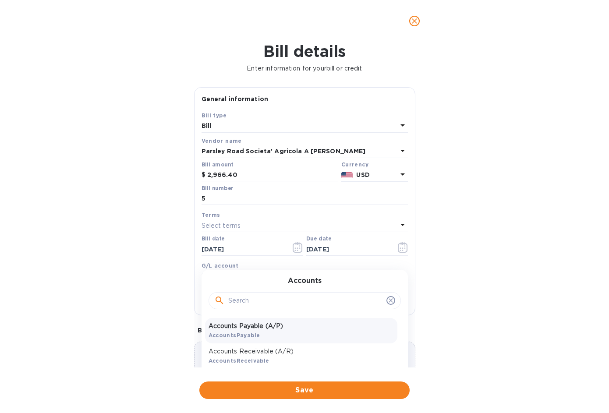
click at [253, 324] on p "Accounts Payable (A/P)" at bounding box center [301, 326] width 185 height 9
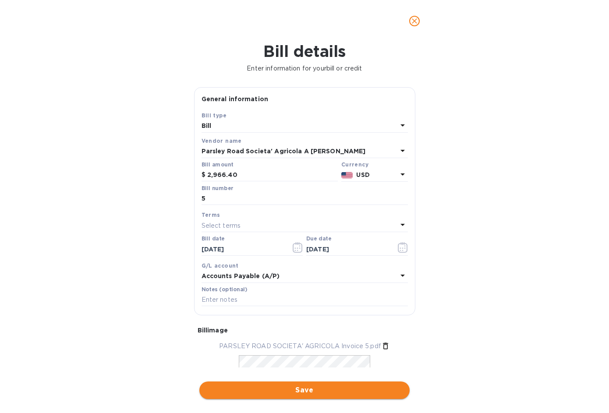
click at [300, 388] on span "Save" at bounding box center [304, 390] width 196 height 11
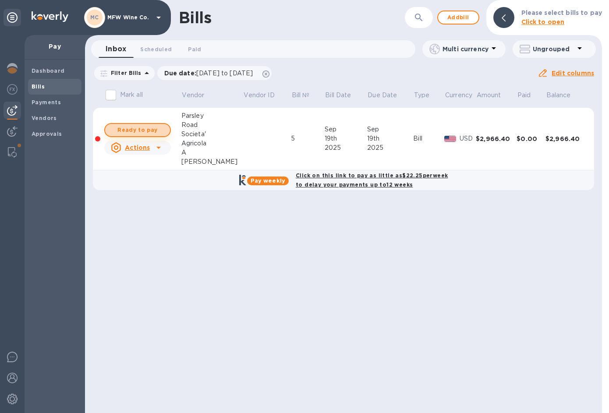
click at [146, 128] on span "Ready to pay" at bounding box center [137, 130] width 51 height 11
checkbox input "true"
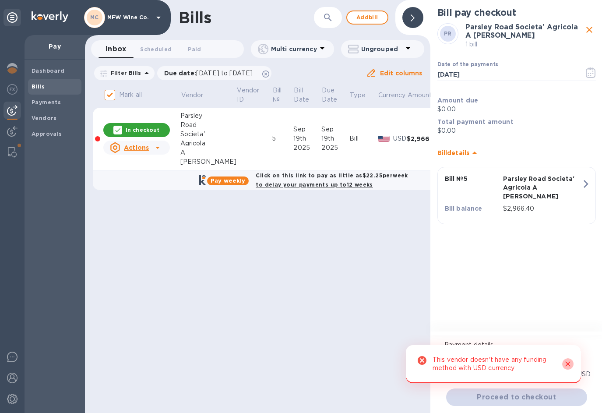
click at [566, 363] on icon "Close" at bounding box center [568, 364] width 5 height 5
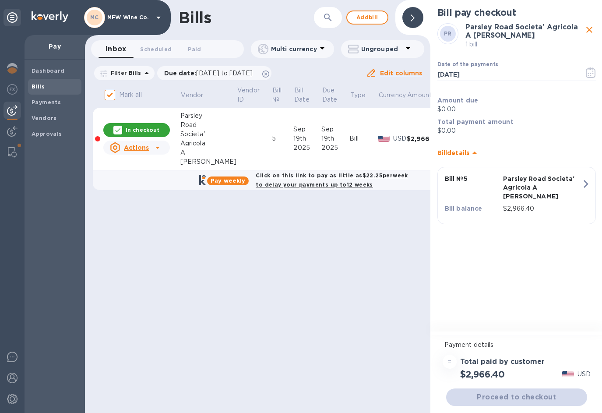
click at [342, 273] on div "Bills ​ Add bill Inbox 0 Scheduled 0 Paid 0 Multi currency Ungrouped Filter Bil…" at bounding box center [258, 206] width 346 height 413
click at [161, 147] on icon at bounding box center [157, 147] width 11 height 11
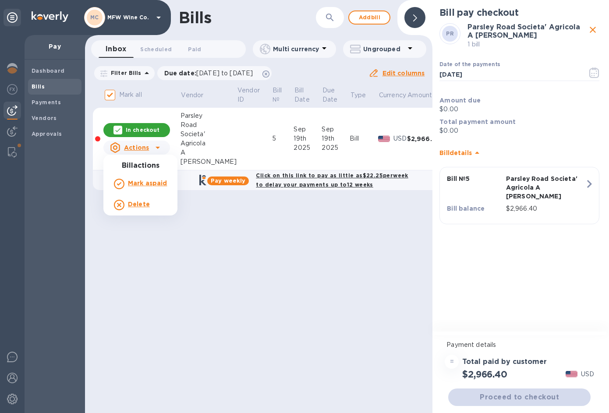
drag, startPoint x: 194, startPoint y: 147, endPoint x: 218, endPoint y: 148, distance: 23.7
click at [195, 147] on div at bounding box center [304, 206] width 609 height 413
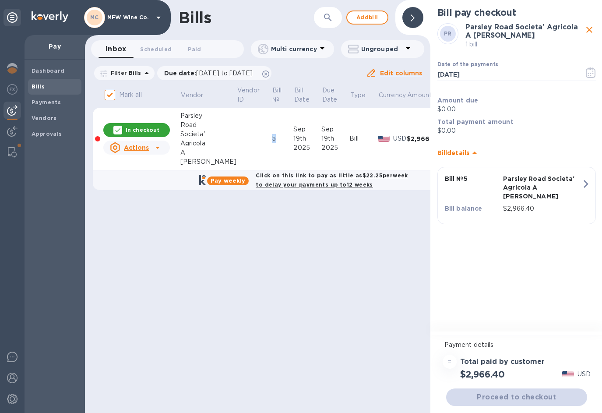
click at [237, 147] on td at bounding box center [254, 139] width 35 height 63
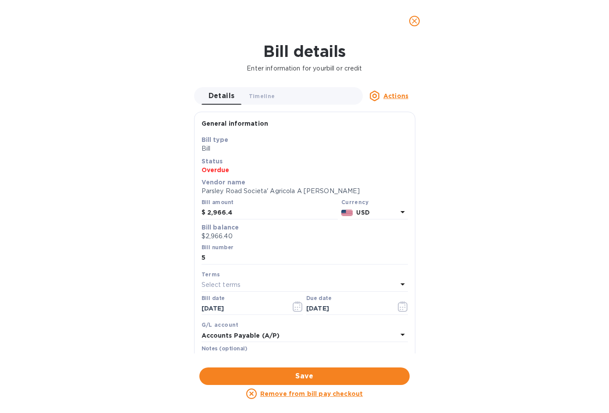
click at [400, 212] on icon at bounding box center [402, 212] width 4 height 2
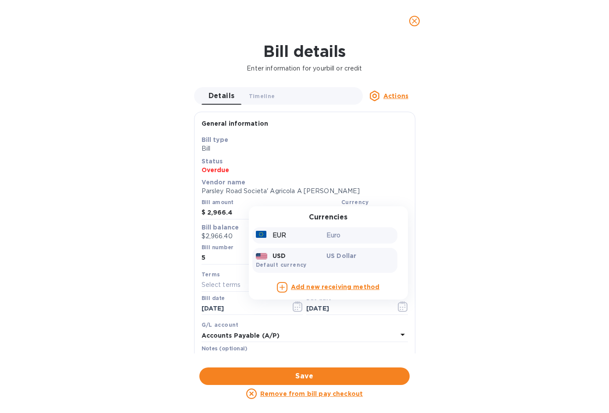
click at [334, 233] on p "Euro" at bounding box center [359, 235] width 67 height 9
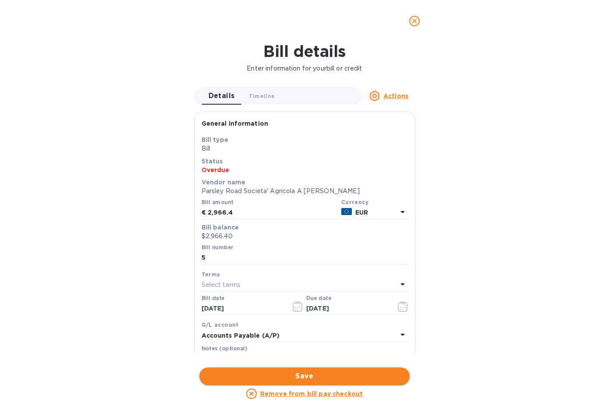
click at [308, 378] on span "Save" at bounding box center [304, 376] width 196 height 11
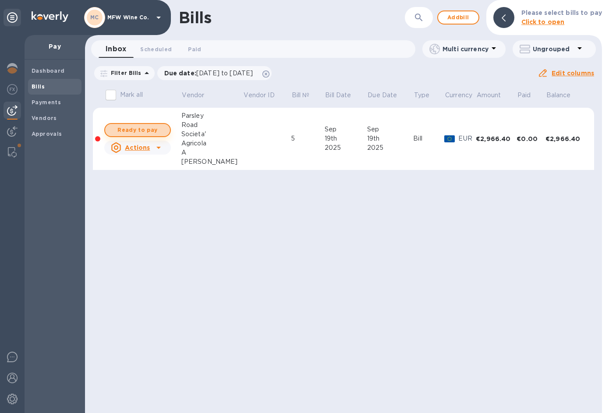
click at [134, 131] on span "Ready to pay" at bounding box center [137, 130] width 51 height 11
checkbox input "true"
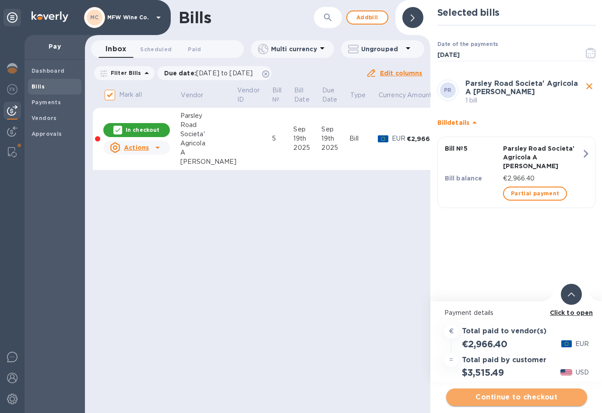
click at [503, 396] on span "Continue to checkout" at bounding box center [516, 397] width 127 height 11
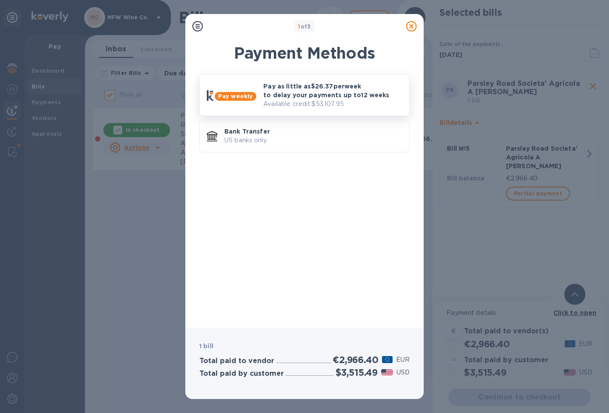
click at [269, 89] on p "Pay as little as $26.37 per week to delay your payments up to 12 weeks" at bounding box center [332, 91] width 139 height 18
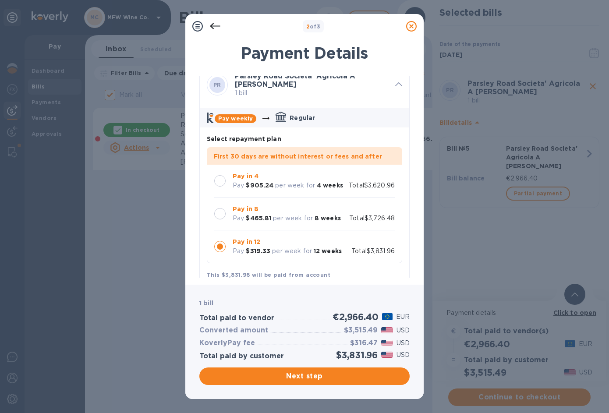
scroll to position [23, 0]
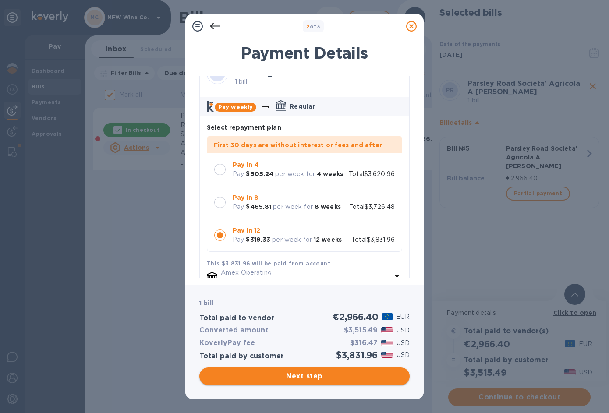
click at [301, 373] on span "Next step" at bounding box center [304, 376] width 196 height 11
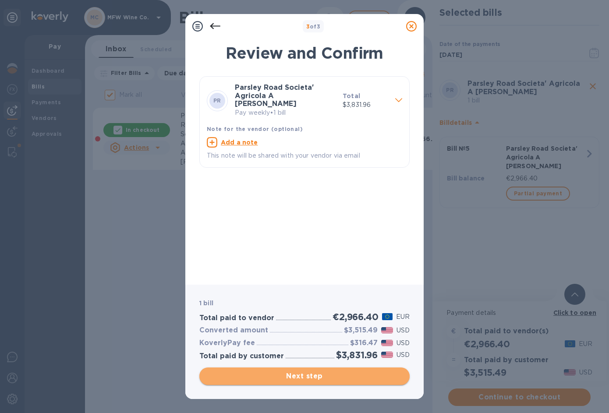
click at [302, 378] on span "Next step" at bounding box center [304, 376] width 196 height 11
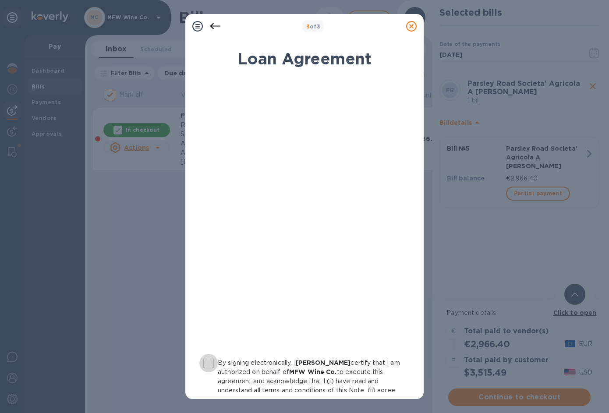
click at [211, 361] on input "By signing electronically, I Michael Foulk certify that I am authorized on beha…" at bounding box center [208, 363] width 18 height 18
checkbox input "true"
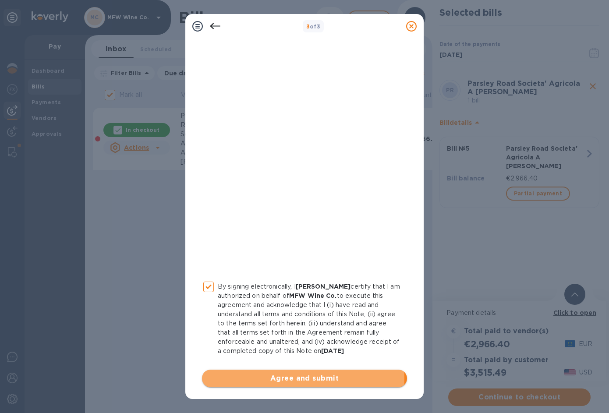
click at [278, 378] on span "Agree and submit" at bounding box center [304, 378] width 191 height 11
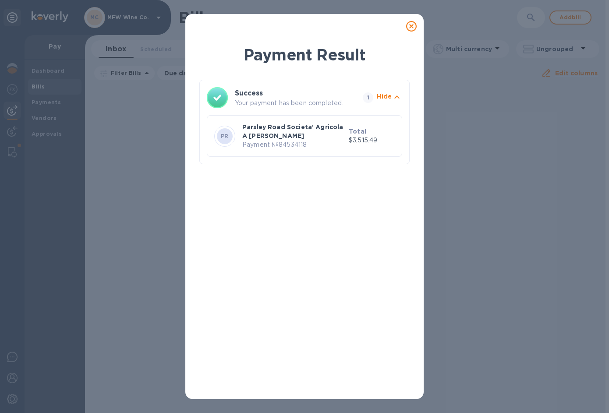
click at [413, 28] on icon at bounding box center [411, 26] width 11 height 11
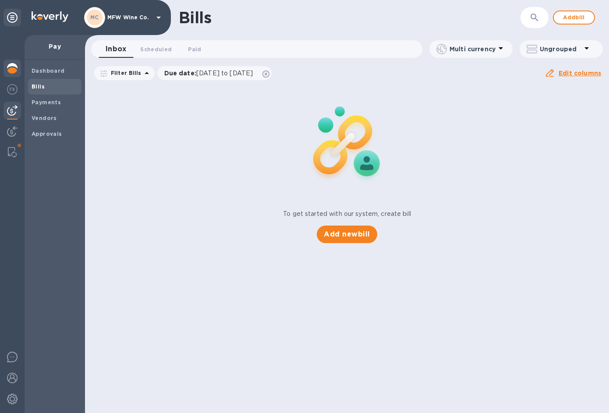
click at [12, 67] on img at bounding box center [12, 68] width 11 height 11
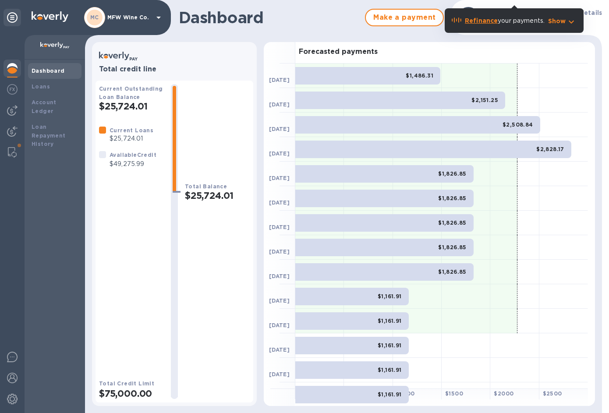
scroll to position [95, 0]
